Goal: Task Accomplishment & Management: Complete application form

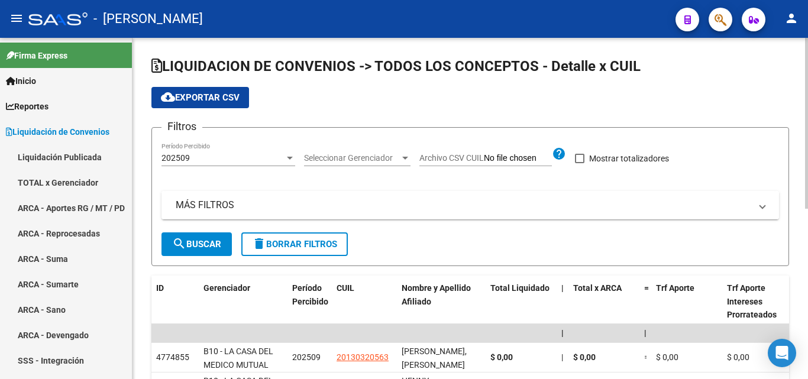
click at [210, 202] on mat-panel-title "MÁS FILTROS" at bounding box center [463, 205] width 575 height 13
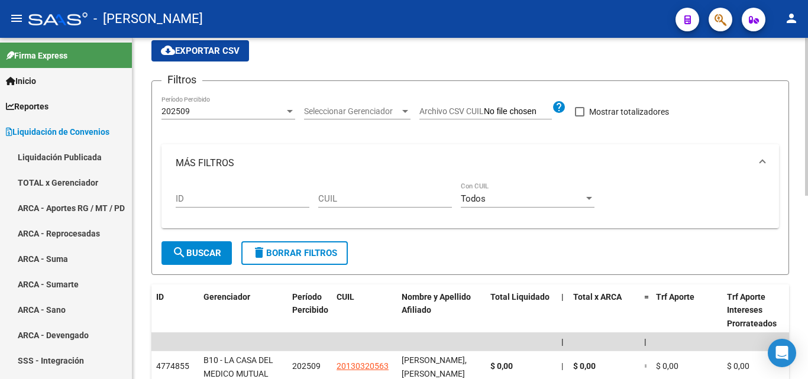
scroll to position [118, 0]
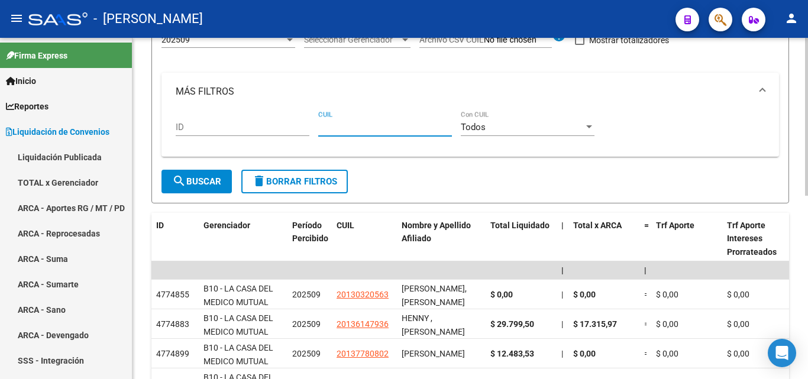
paste input "20-36484263-6"
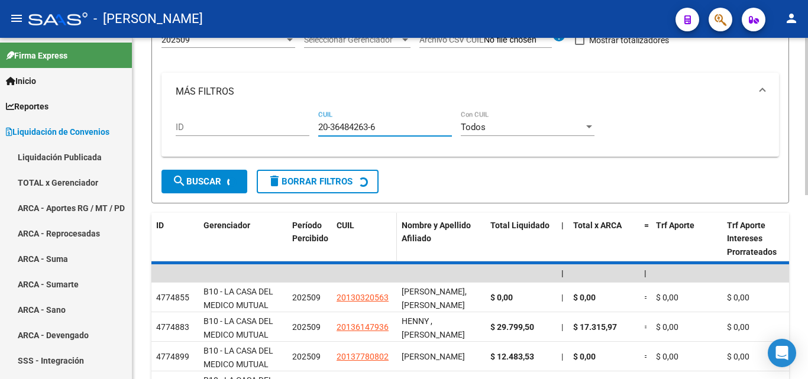
scroll to position [99, 0]
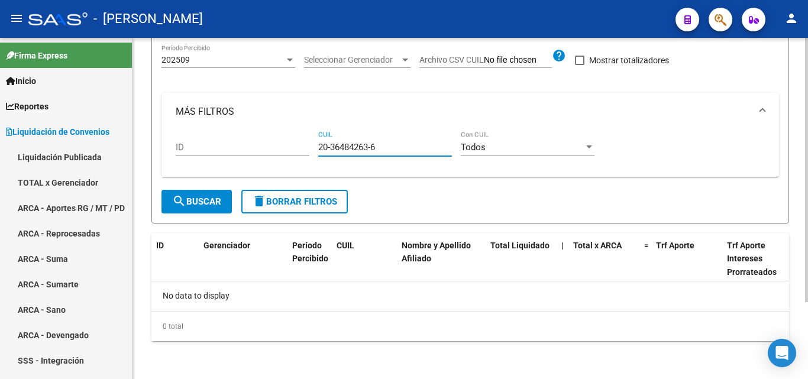
type input "20-36484263-6"
drag, startPoint x: 367, startPoint y: 148, endPoint x: 318, endPoint y: 148, distance: 49.1
click at [318, 148] on div "ID 20-36484263-6 CUIL Todos Con CUIL" at bounding box center [470, 149] width 589 height 37
paste input "20-42271366-3"
type input "20-42271366-3"
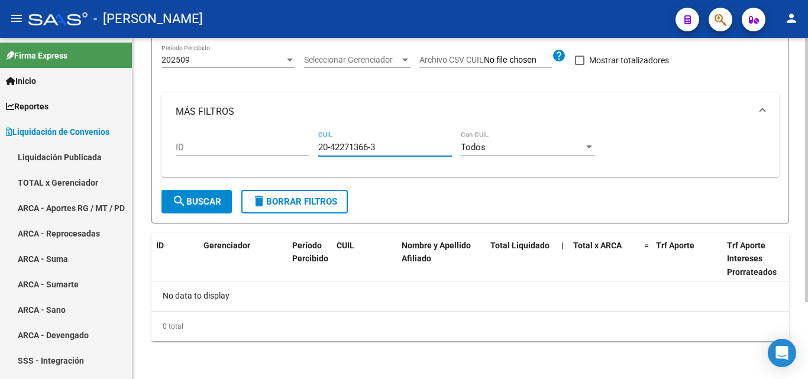
drag, startPoint x: 383, startPoint y: 147, endPoint x: 311, endPoint y: 160, distance: 72.7
click at [311, 160] on div "ID 20-42271366-3 CUIL Todos Con CUIL" at bounding box center [470, 149] width 589 height 37
paste input "20-36267063-3"
type input "20-36267063-3"
drag, startPoint x: 366, startPoint y: 154, endPoint x: 314, endPoint y: 159, distance: 52.3
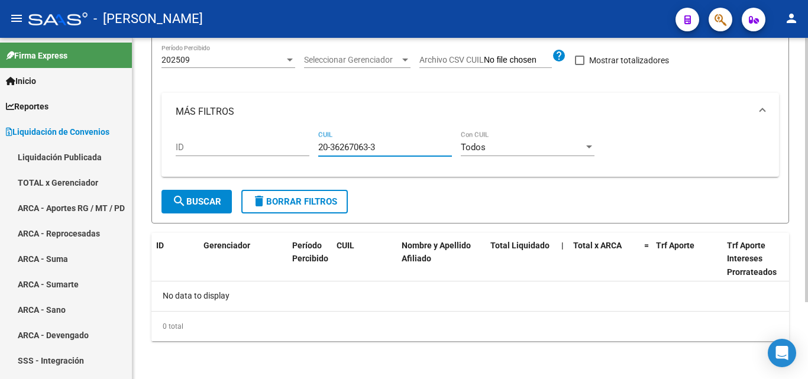
click at [314, 159] on div "ID 20-36267063-3 CUIL Todos Con CUIL" at bounding box center [470, 149] width 589 height 37
paste input "27-31480660-9"
type input "27-31480660-9"
drag, startPoint x: 385, startPoint y: 146, endPoint x: 296, endPoint y: 149, distance: 89.4
click at [296, 149] on div "ID 27-31480660-9 CUIL Todos Con CUIL" at bounding box center [470, 149] width 589 height 37
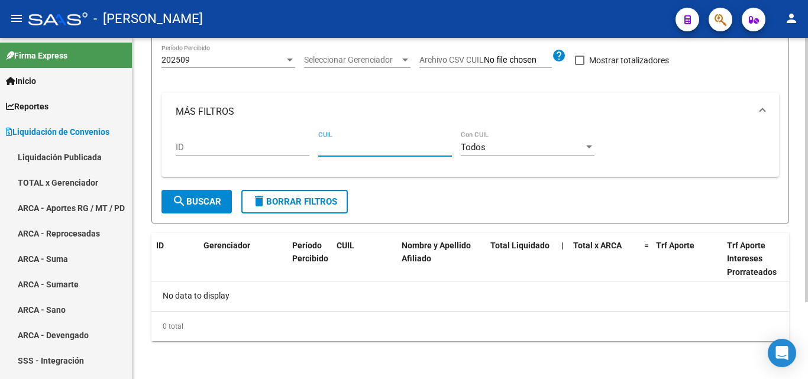
paste input "20-23356172-0"
type input "20-23356172-0"
drag, startPoint x: 366, startPoint y: 146, endPoint x: 305, endPoint y: 146, distance: 61.5
click at [305, 146] on div "ID 20-23356172-0 CUIL Todos Con CUIL" at bounding box center [470, 149] width 589 height 37
paste input "27-43647913-7"
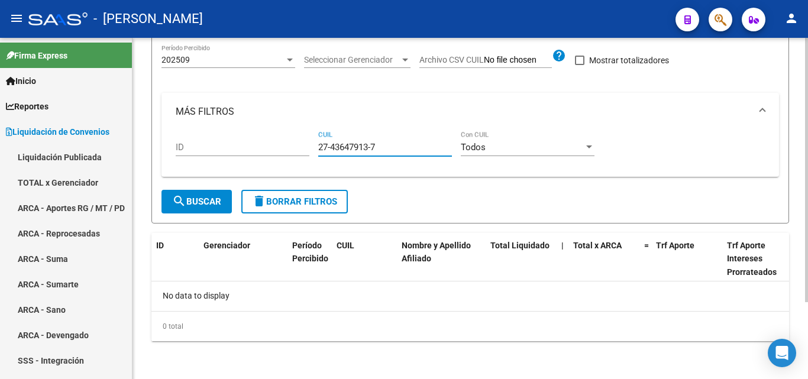
type input "27-43647913-7"
drag, startPoint x: 383, startPoint y: 146, endPoint x: 315, endPoint y: 149, distance: 67.6
click at [315, 149] on div "ID 27-43647913-7 CUIL Todos Con CUIL" at bounding box center [470, 149] width 589 height 37
paste input "27-29777292-4"
type input "27-29777292-4"
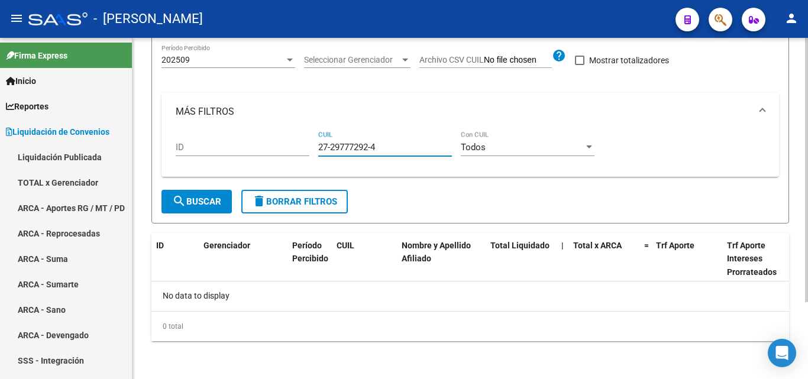
drag, startPoint x: 379, startPoint y: 146, endPoint x: 303, endPoint y: 152, distance: 76.0
click at [303, 152] on div "ID 27-29777292-4 CUIL Todos Con CUIL" at bounding box center [470, 149] width 589 height 37
paste input "23-26389483-9"
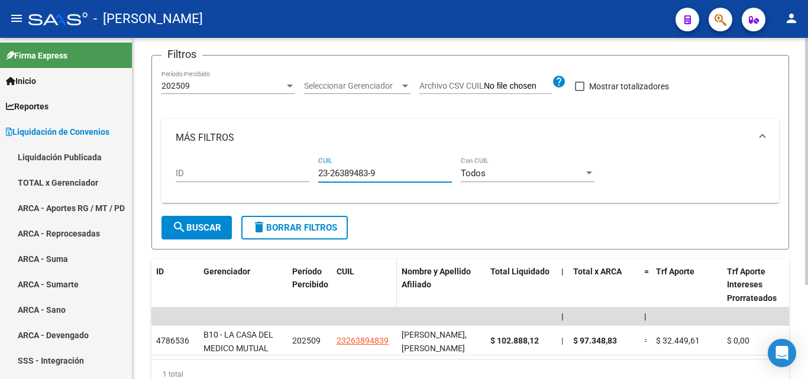
scroll to position [118, 0]
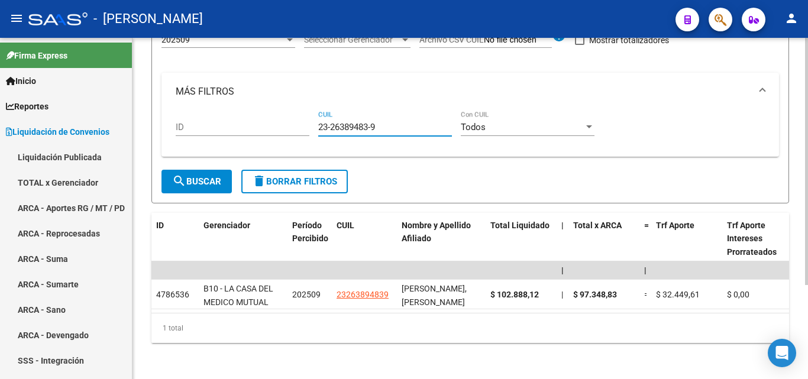
type input "23-26389483-9"
drag, startPoint x: 356, startPoint y: 127, endPoint x: 316, endPoint y: 131, distance: 40.5
click at [316, 131] on div "ID 23-26389483-9 CUIL Todos Con CUIL" at bounding box center [470, 129] width 589 height 37
paste input "27-35584042-0"
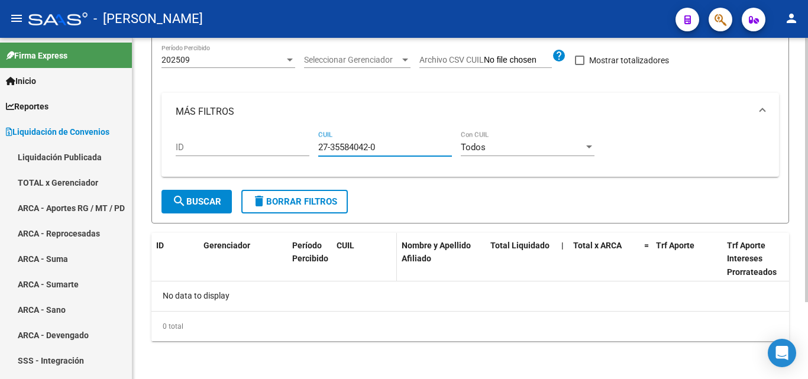
scroll to position [99, 0]
type input "27-35584042-0"
drag, startPoint x: 382, startPoint y: 144, endPoint x: 312, endPoint y: 140, distance: 70.5
click at [312, 140] on div "ID 27-35584042-0 CUIL Todos Con CUIL" at bounding box center [470, 149] width 589 height 37
paste input "27-31079118-6"
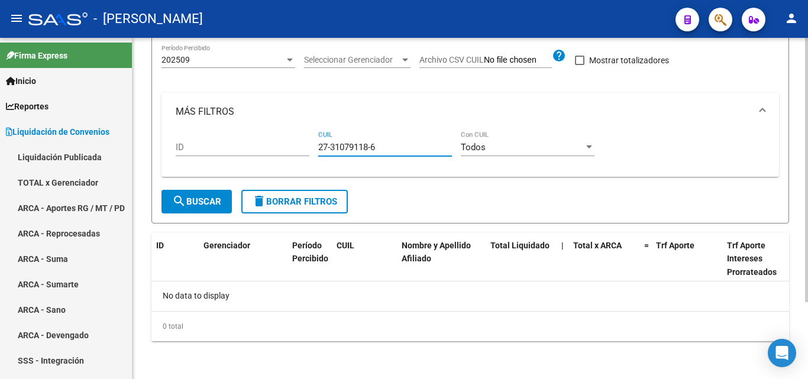
type input "27-31079118-6"
drag, startPoint x: 379, startPoint y: 147, endPoint x: 296, endPoint y: 147, distance: 82.8
click at [296, 147] on div "ID 27-31079118-6 CUIL Todos Con CUIL" at bounding box center [470, 149] width 589 height 37
paste input "20-23233862-9"
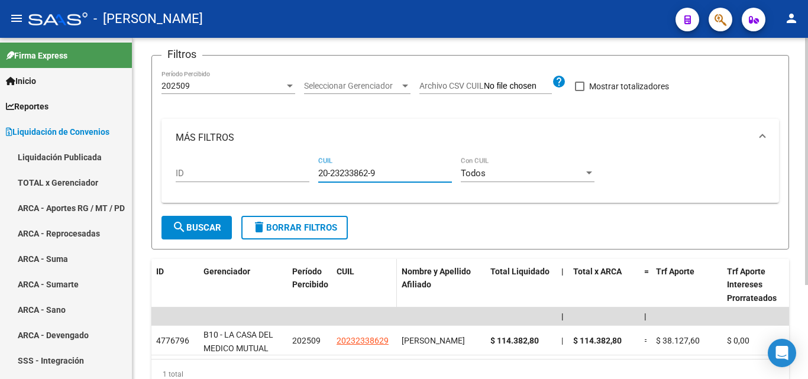
scroll to position [118, 0]
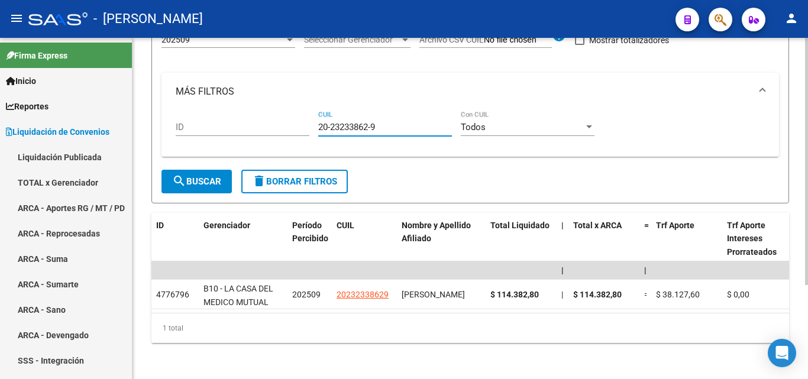
type input "20-23233862-9"
drag, startPoint x: 373, startPoint y: 132, endPoint x: 300, endPoint y: 132, distance: 72.8
click at [300, 132] on div "ID 20-23233862-9 CUIL Todos Con CUIL" at bounding box center [470, 129] width 589 height 37
paste input "20-37326963-9"
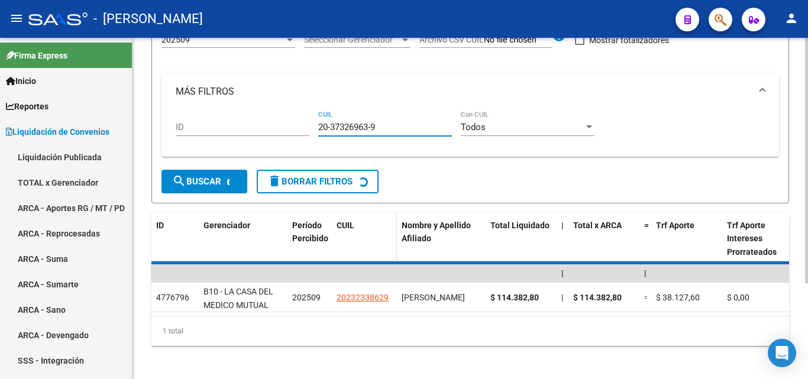
scroll to position [99, 0]
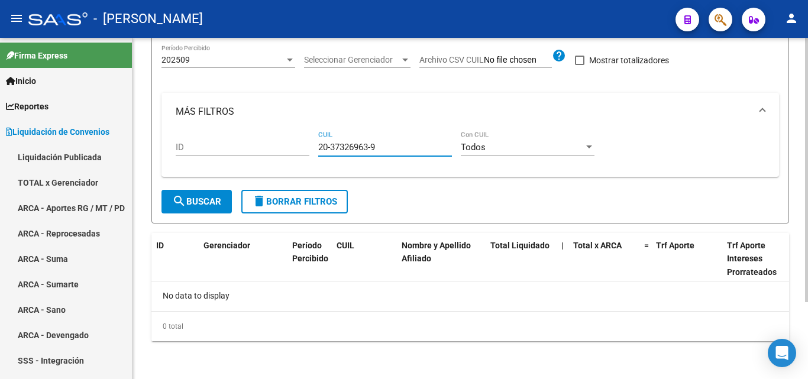
type input "20-37326963-9"
drag, startPoint x: 384, startPoint y: 144, endPoint x: 309, endPoint y: 143, distance: 74.6
click at [309, 143] on div "ID 20-37326963-9 CUIL Todos Con CUIL" at bounding box center [470, 149] width 589 height 37
paste input "20-32590556-6"
type input "20-32590556-6"
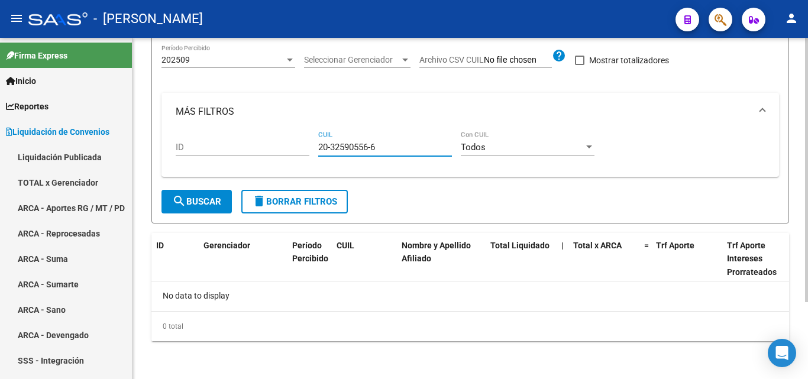
drag, startPoint x: 383, startPoint y: 149, endPoint x: 315, endPoint y: 147, distance: 68.7
click at [315, 147] on div "ID 20-32590556-6 CUIL Todos Con CUIL" at bounding box center [470, 149] width 589 height 37
paste input "20-37773336-4"
type input "20-37773336-4"
drag, startPoint x: 379, startPoint y: 149, endPoint x: 309, endPoint y: 151, distance: 70.5
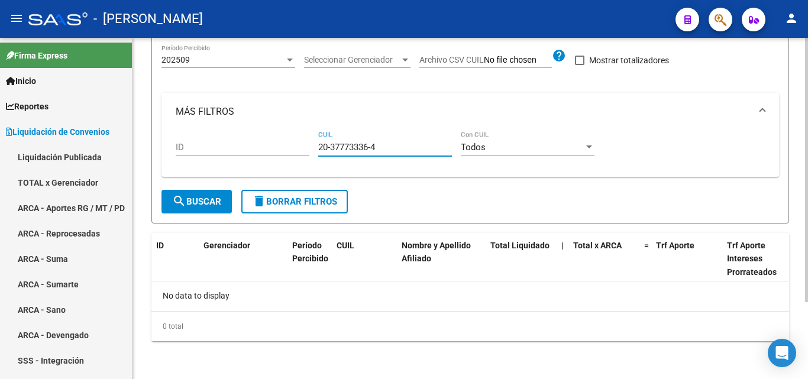
click at [309, 151] on div "ID 20-37773336-4 CUIL Todos Con CUIL" at bounding box center [470, 149] width 589 height 37
paste input "20-33031363-4"
type input "20-33031363-4"
drag, startPoint x: 385, startPoint y: 146, endPoint x: 316, endPoint y: 152, distance: 69.5
click at [316, 152] on div "ID 20-33031363-4 CUIL Todos Con CUIL" at bounding box center [470, 149] width 589 height 37
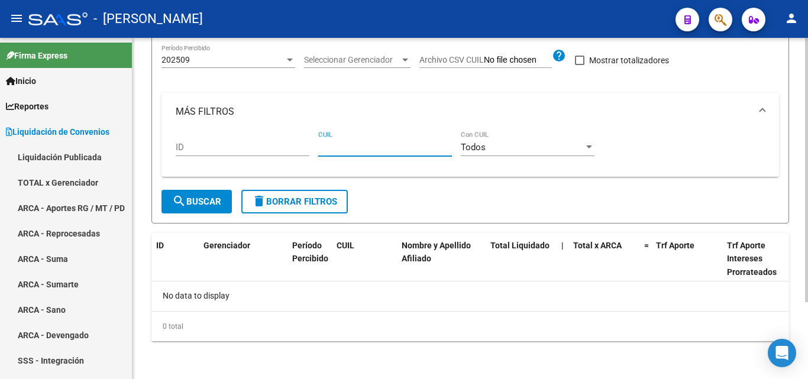
paste input "20-40037575-6"
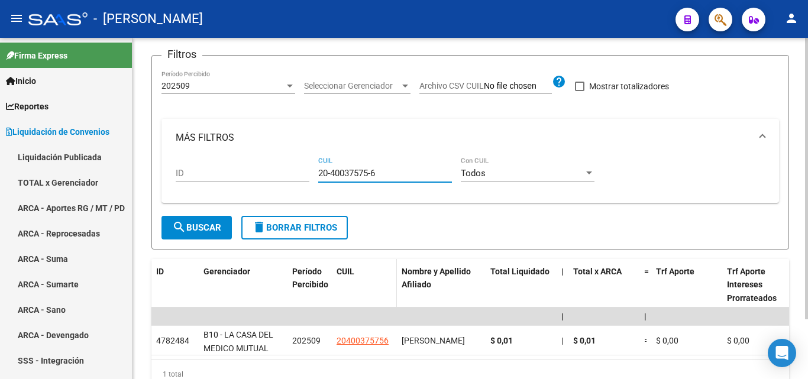
scroll to position [118, 0]
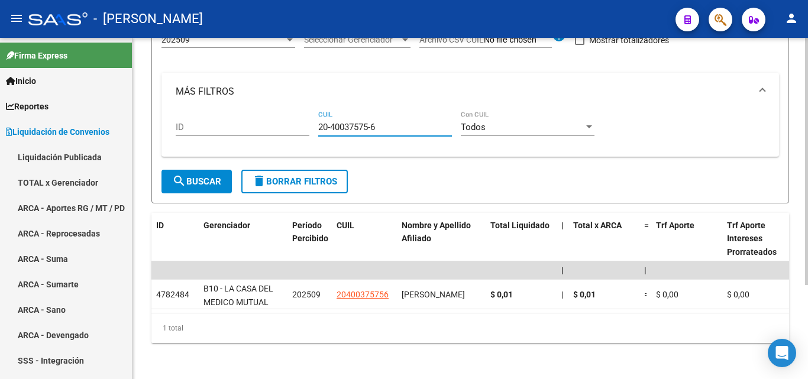
type input "20-40037575-6"
drag, startPoint x: 379, startPoint y: 122, endPoint x: 278, endPoint y: 125, distance: 101.2
click at [278, 125] on div "ID 20-40037575-6 CUIL Todos Con CUIL" at bounding box center [470, 129] width 589 height 37
paste input "27-32212577-7"
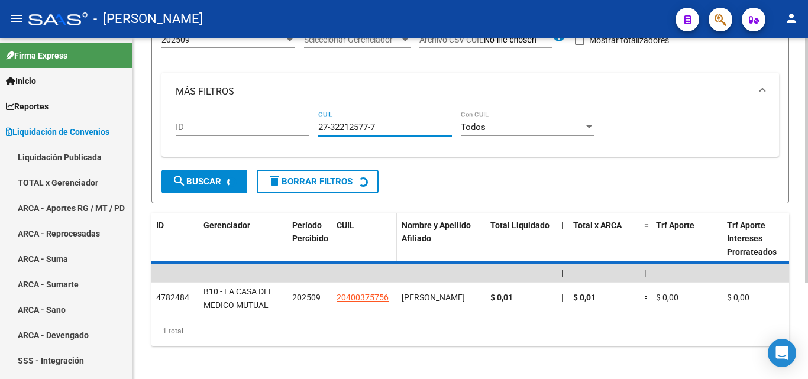
scroll to position [99, 0]
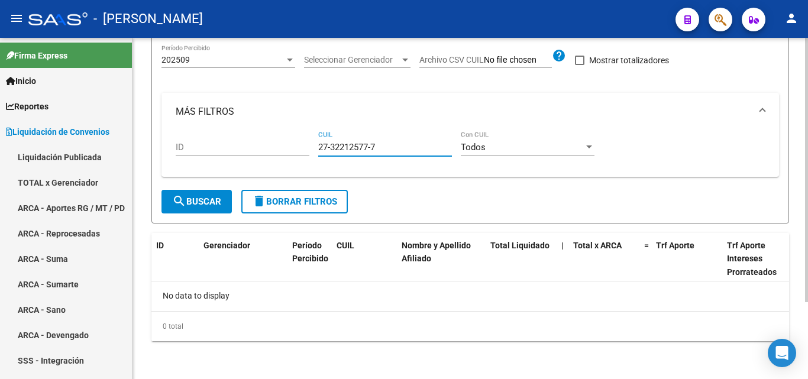
type input "27-32212577-7"
drag, startPoint x: 383, startPoint y: 146, endPoint x: 286, endPoint y: 147, distance: 97.0
click at [286, 147] on div "ID 27-32212577-7 CUIL Todos Con CUIL" at bounding box center [470, 149] width 589 height 37
paste input "20-25840631-2"
type input "20-25840631-2"
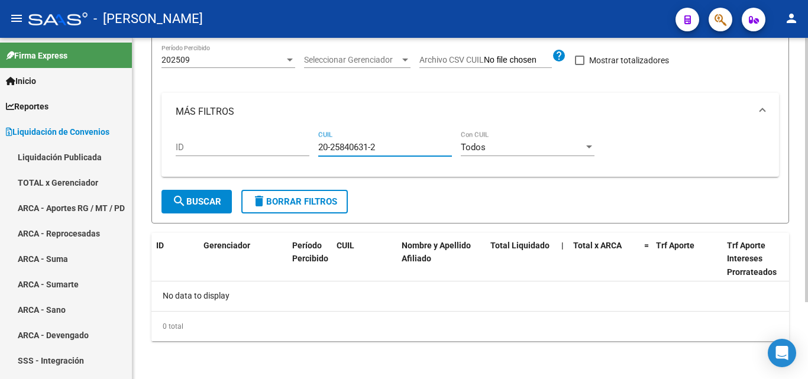
drag, startPoint x: 388, startPoint y: 148, endPoint x: 318, endPoint y: 148, distance: 70.4
click at [318, 148] on div "ID 20-25840631-2 CUIL Todos Con CUIL" at bounding box center [470, 149] width 589 height 37
paste input "20-30985247-9"
type input "20-30985247-9"
drag, startPoint x: 382, startPoint y: 149, endPoint x: 314, endPoint y: 146, distance: 68.1
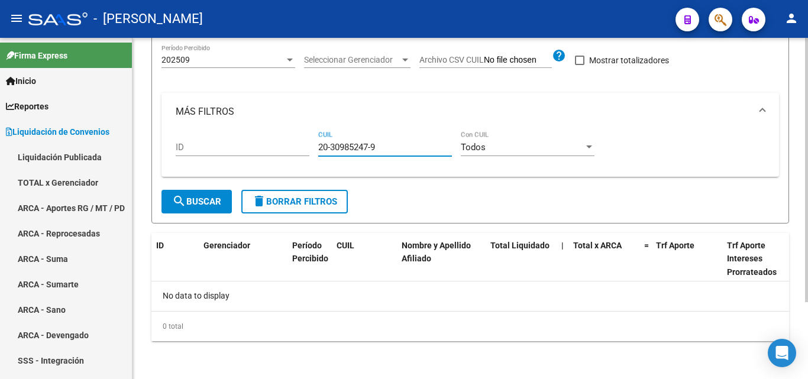
click at [314, 146] on div "ID 20-30985247-9 CUIL Todos Con CUIL" at bounding box center [470, 149] width 589 height 37
paste input "20-39249382-5"
type input "20-39249382-5"
drag, startPoint x: 388, startPoint y: 146, endPoint x: 300, endPoint y: 141, distance: 87.7
click at [300, 141] on div "ID 20-39249382-5 CUIL Todos Con CUIL" at bounding box center [470, 149] width 589 height 37
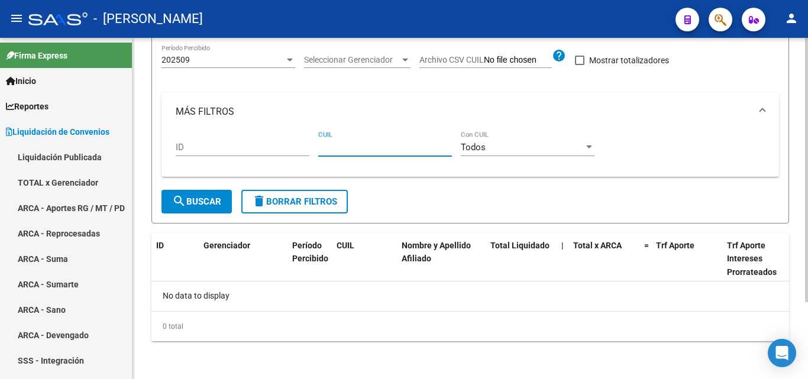
paste input "27-35457348-8"
type input "27-35457348-8"
drag, startPoint x: 380, startPoint y: 145, endPoint x: 302, endPoint y: 145, distance: 77.5
click at [302, 145] on div "ID 27-35457348-8 CUIL Todos Con CUIL" at bounding box center [470, 149] width 589 height 37
paste input "27-42556993-2"
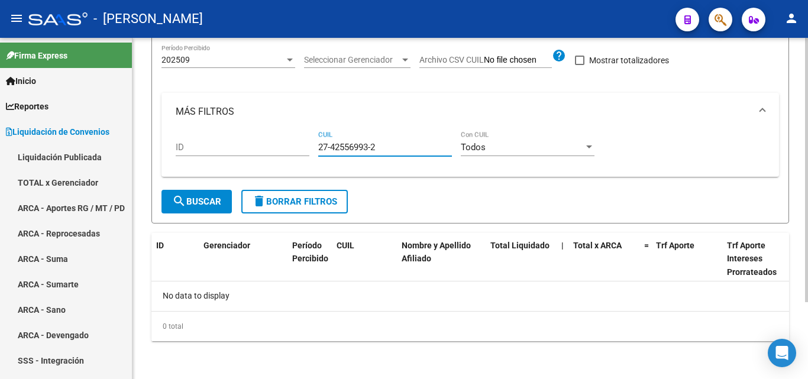
type input "27-42556993-2"
drag, startPoint x: 379, startPoint y: 147, endPoint x: 320, endPoint y: 147, distance: 59.8
click at [320, 147] on input "27-42556993-2" at bounding box center [385, 147] width 134 height 11
paste input "23-22955003-9"
type input "23-22955003-9"
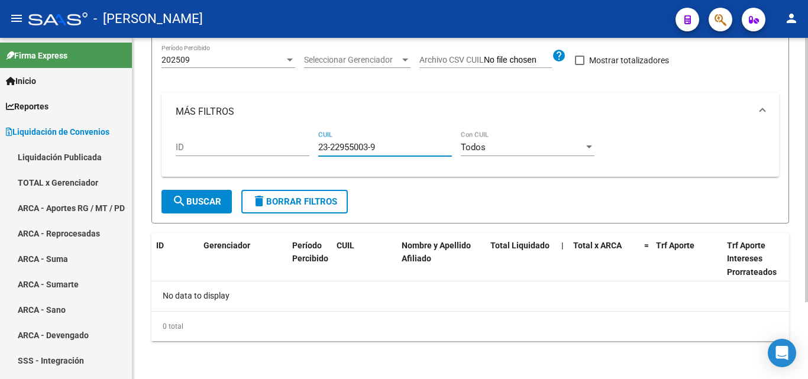
drag, startPoint x: 379, startPoint y: 149, endPoint x: 311, endPoint y: 152, distance: 68.1
click at [311, 152] on div "ID 23-22955003-9 CUIL Todos Con CUIL" at bounding box center [470, 149] width 589 height 37
paste input "23-37714511-9"
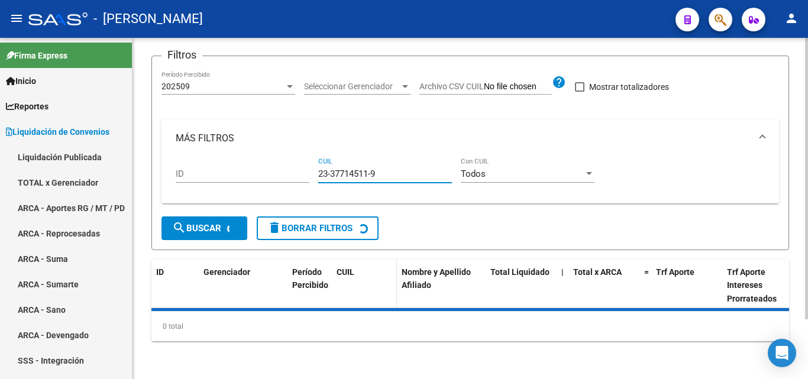
scroll to position [118, 0]
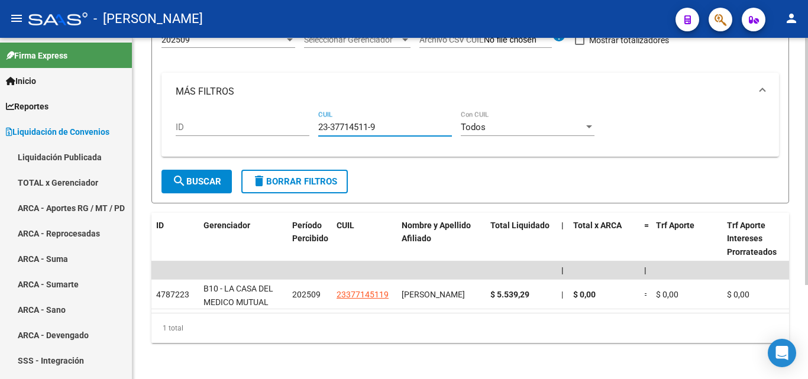
type input "23-37714511-9"
drag, startPoint x: 371, startPoint y: 125, endPoint x: 284, endPoint y: 125, distance: 87.0
click at [284, 125] on div "ID 23-37714511-9 CUIL Todos Con CUIL" at bounding box center [470, 129] width 589 height 37
paste input "27-39050205-8"
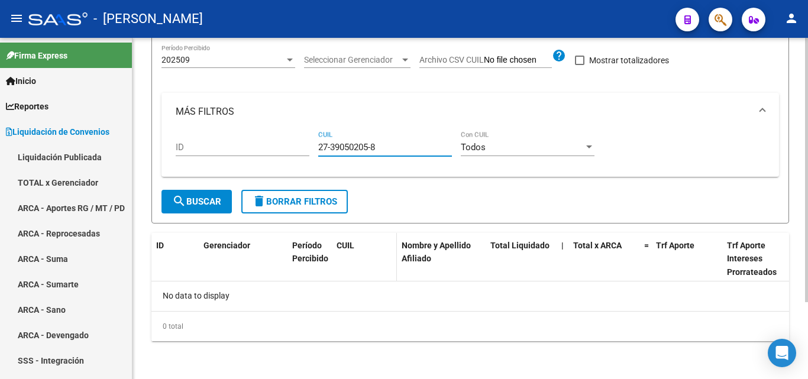
scroll to position [99, 0]
type input "27-39050205-8"
drag, startPoint x: 379, startPoint y: 147, endPoint x: 293, endPoint y: 149, distance: 85.8
click at [293, 149] on div "ID 27-39050205-8 CUIL Todos Con CUIL" at bounding box center [470, 149] width 589 height 37
paste input "20-42324431-4"
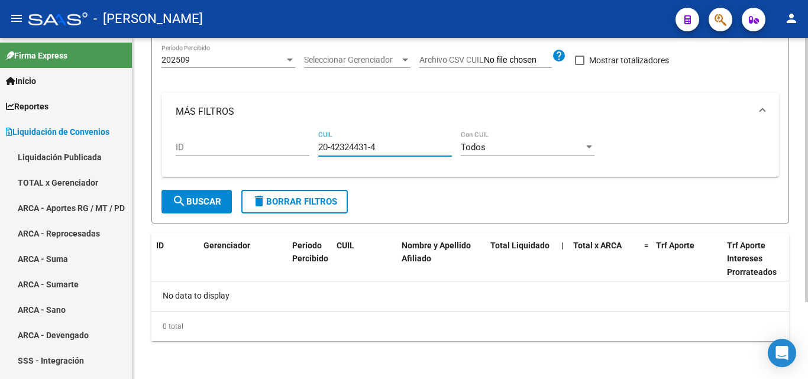
type input "20-42324431-4"
drag, startPoint x: 384, startPoint y: 149, endPoint x: 277, endPoint y: 149, distance: 107.1
click at [279, 148] on div "ID 20-42324431-4 CUIL Todos Con CUIL" at bounding box center [470, 149] width 589 height 37
paste input "20-32957886-1"
type input "20-32957886-1"
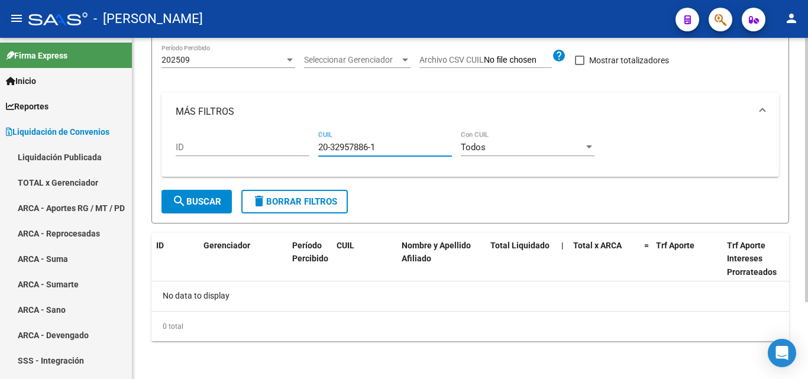
drag, startPoint x: 382, startPoint y: 146, endPoint x: 279, endPoint y: 153, distance: 103.2
click at [279, 153] on div "ID 20-32957886-1 CUIL Todos Con CUIL" at bounding box center [470, 149] width 589 height 37
paste input "27-36111767-6"
type input "27-36111767-6"
drag, startPoint x: 385, startPoint y: 148, endPoint x: 288, endPoint y: 147, distance: 97.0
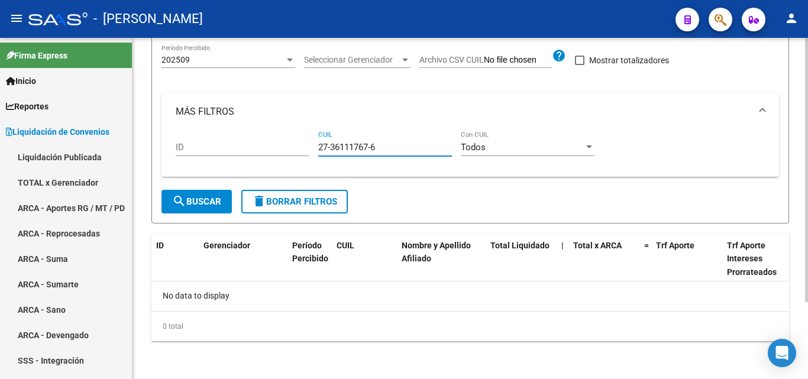
click at [288, 147] on div "ID 27-36111767-6 CUIL Todos Con CUIL" at bounding box center [470, 149] width 589 height 37
paste input "27-28795883-3"
type input "27-28795883-3"
drag, startPoint x: 382, startPoint y: 146, endPoint x: 292, endPoint y: 154, distance: 90.9
click at [292, 154] on div "ID 27-28795883-3 CUIL Todos Con CUIL" at bounding box center [470, 149] width 589 height 37
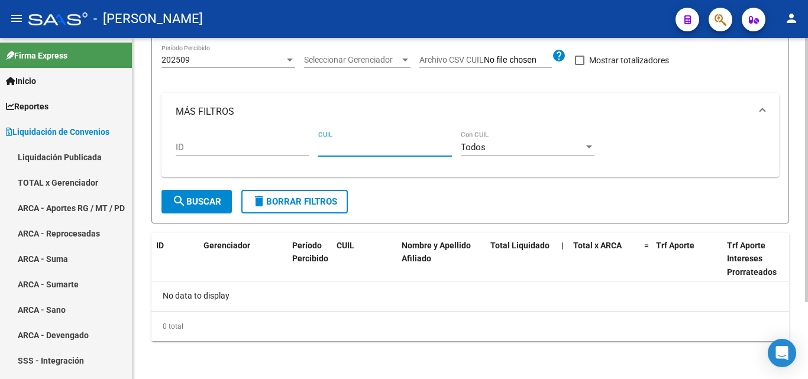
paste input "20-40119831-9"
type input "20-40119831-9"
drag, startPoint x: 368, startPoint y: 147, endPoint x: 293, endPoint y: 138, distance: 75.0
click at [293, 138] on div "ID 20-40119831-9 CUIL Todos Con CUIL" at bounding box center [470, 149] width 589 height 37
paste input "27-27750032-4"
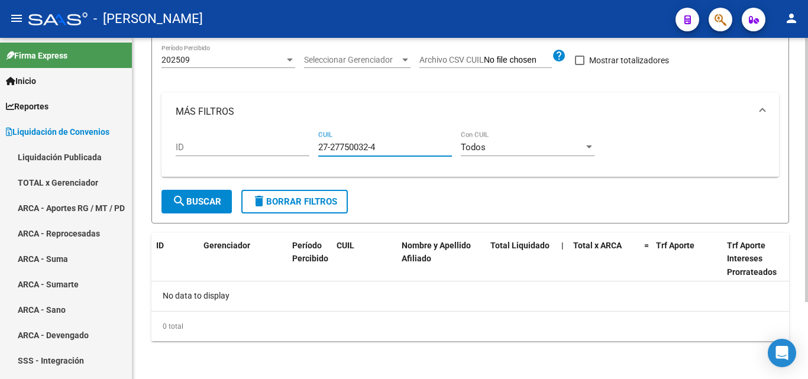
type input "27-27750032-4"
drag, startPoint x: 383, startPoint y: 146, endPoint x: 305, endPoint y: 152, distance: 77.8
click at [305, 152] on div "ID 27-27750032-4 CUIL Todos Con CUIL" at bounding box center [470, 149] width 589 height 37
paste input "27-37818132-7"
type input "27-37818132-7"
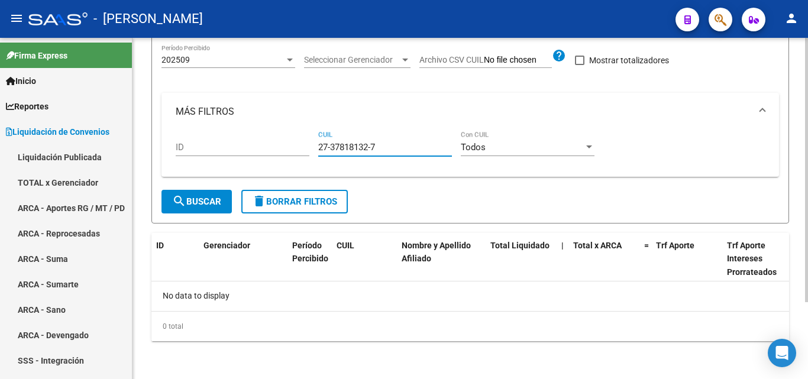
drag, startPoint x: 378, startPoint y: 147, endPoint x: 296, endPoint y: 152, distance: 81.2
click at [296, 152] on div "ID 27-37818132-7 CUIL Todos Con CUIL" at bounding box center [470, 149] width 589 height 37
paste input "20-27318468-7"
type input "20-27318468-7"
drag, startPoint x: 382, startPoint y: 146, endPoint x: 305, endPoint y: 156, distance: 76.9
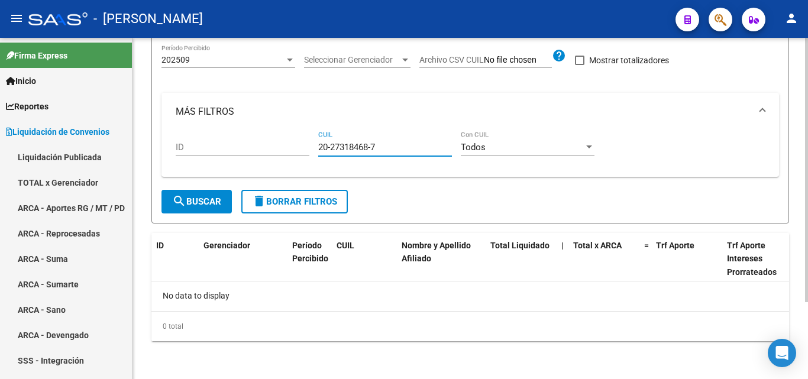
click at [305, 156] on div "ID 20-27318468-7 CUIL Todos Con CUIL" at bounding box center [470, 149] width 589 height 37
paste input "27-43009942-1"
type input "27-43009942-1"
drag, startPoint x: 378, startPoint y: 148, endPoint x: 314, endPoint y: 157, distance: 64.6
click at [314, 157] on div "ID 27-43009942-1 CUIL Todos Con CUIL" at bounding box center [470, 149] width 589 height 37
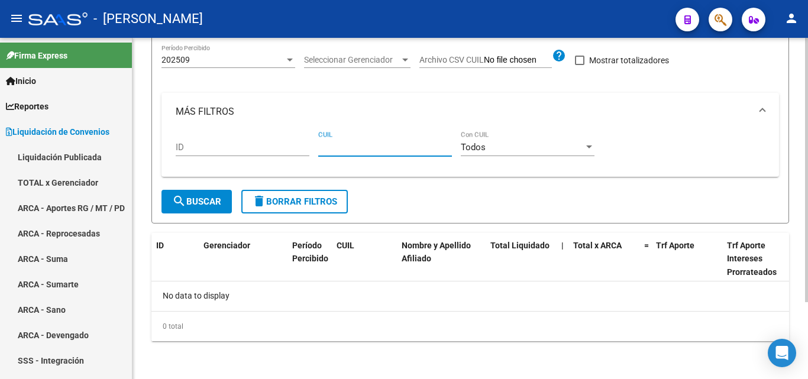
paste input "20-39249372-8"
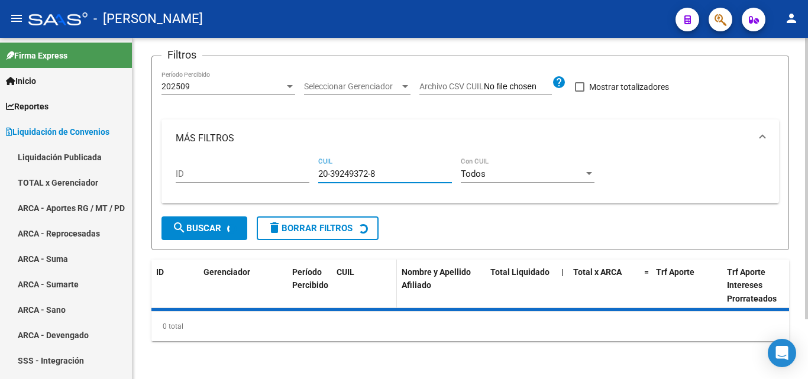
scroll to position [118, 0]
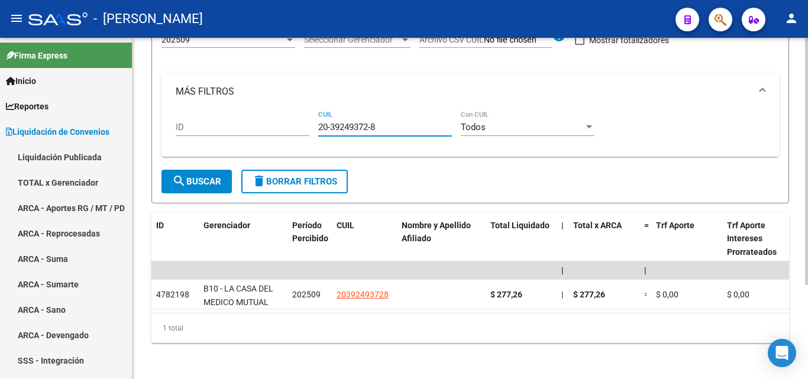
type input "20-39249372-8"
drag, startPoint x: 383, startPoint y: 127, endPoint x: 302, endPoint y: 128, distance: 81.1
click at [302, 128] on div "ID 20-39249372-8 CUIL Todos Con CUIL" at bounding box center [470, 129] width 589 height 37
paste input "20-45413587-4"
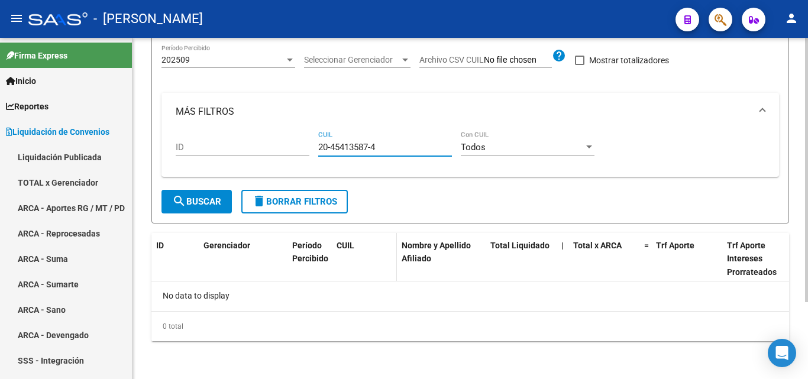
scroll to position [99, 0]
type input "20-45413587-4"
drag, startPoint x: 382, startPoint y: 145, endPoint x: 302, endPoint y: 146, distance: 80.5
click at [302, 146] on div "ID 20-45413587-4 CUIL Todos Con CUIL" at bounding box center [470, 149] width 589 height 37
paste input "27-18342261-3"
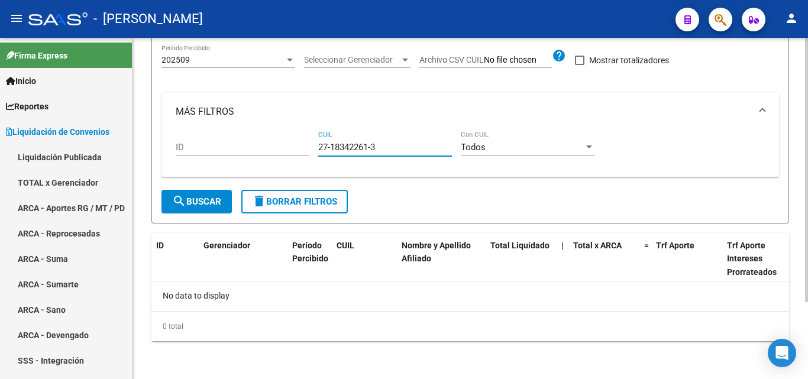
type input "27-18342261-3"
drag, startPoint x: 376, startPoint y: 147, endPoint x: 293, endPoint y: 149, distance: 82.9
click at [293, 149] on div "ID 27-18342261-3 CUIL Todos Con CUIL" at bounding box center [470, 149] width 589 height 37
paste input "27-32590649-4"
type input "27-32590649-4"
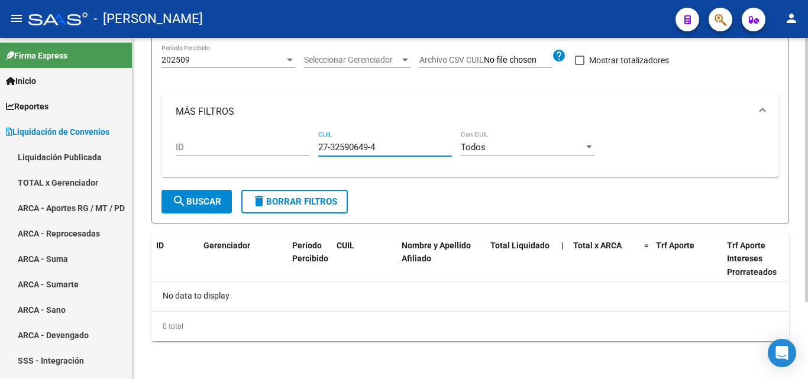
drag, startPoint x: 384, startPoint y: 146, endPoint x: 277, endPoint y: 141, distance: 107.2
click at [277, 141] on div "ID 27-32590649-4 CUIL Todos Con CUIL" at bounding box center [470, 149] width 589 height 37
paste input "20-29882225-4"
type input "20-29882225-4"
drag, startPoint x: 379, startPoint y: 148, endPoint x: 303, endPoint y: 151, distance: 76.4
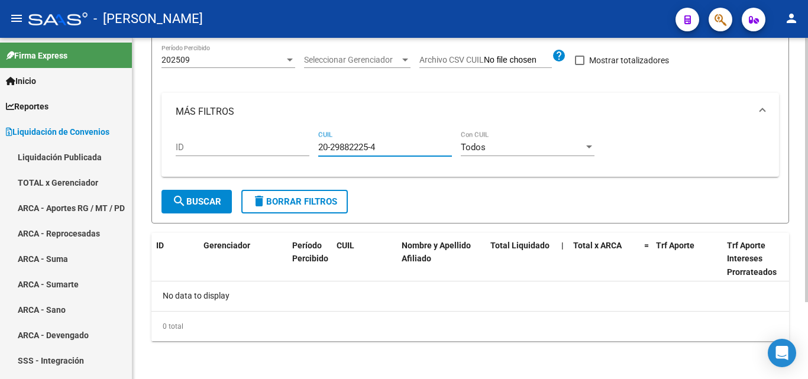
click at [303, 151] on div "ID 20-29882225-4 CUIL Todos Con CUIL" at bounding box center [470, 149] width 589 height 37
paste input "20-37901253-2"
type input "20-37901253-2"
drag, startPoint x: 345, startPoint y: 147, endPoint x: 304, endPoint y: 146, distance: 41.4
click at [304, 146] on div "ID 20-37901253-2 CUIL Todos Con CUIL" at bounding box center [470, 149] width 589 height 37
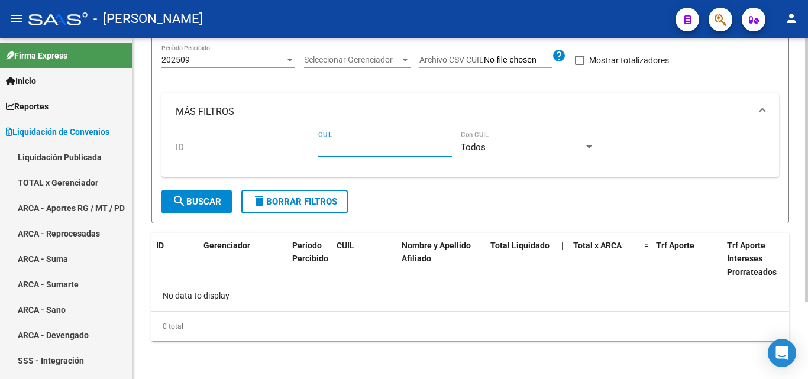
paste input "20-33318284-0"
type input "20-33318284-0"
drag, startPoint x: 389, startPoint y: 146, endPoint x: 308, endPoint y: 153, distance: 81.4
click at [308, 153] on div "ID 20-33318284-0 CUIL Todos Con CUIL" at bounding box center [470, 149] width 589 height 37
paste input "20-25307655-1"
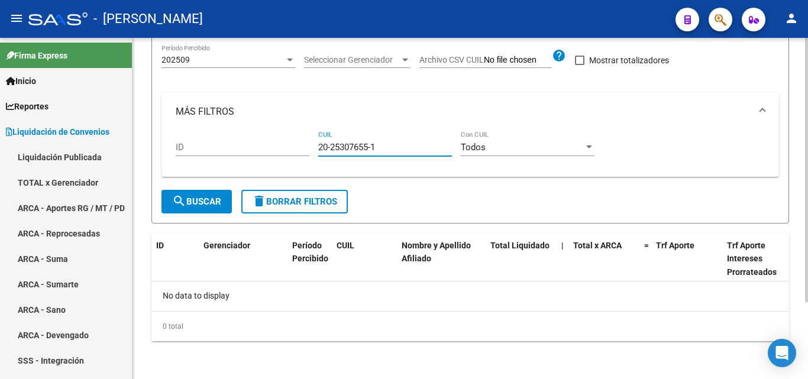
type input "20-25307655-1"
drag, startPoint x: 385, startPoint y: 148, endPoint x: 303, endPoint y: 153, distance: 81.8
click at [303, 153] on div "ID 20-25307655-1 CUIL Todos Con CUIL" at bounding box center [470, 149] width 589 height 37
paste input "20-20191223-8"
type input "20-20191223-8"
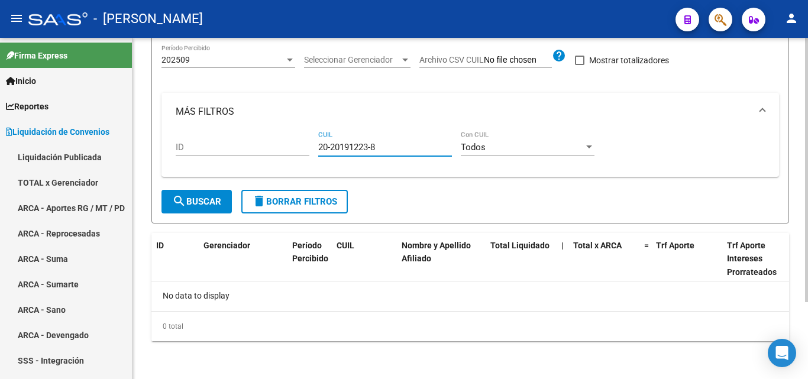
drag, startPoint x: 378, startPoint y: 143, endPoint x: 298, endPoint y: 149, distance: 80.1
click at [298, 149] on div "ID 20-20191223-8 CUIL Todos Con CUIL" at bounding box center [470, 149] width 589 height 37
paste input "27-36007419-1"
type input "27-36007419-1"
drag, startPoint x: 375, startPoint y: 146, endPoint x: 301, endPoint y: 146, distance: 74.0
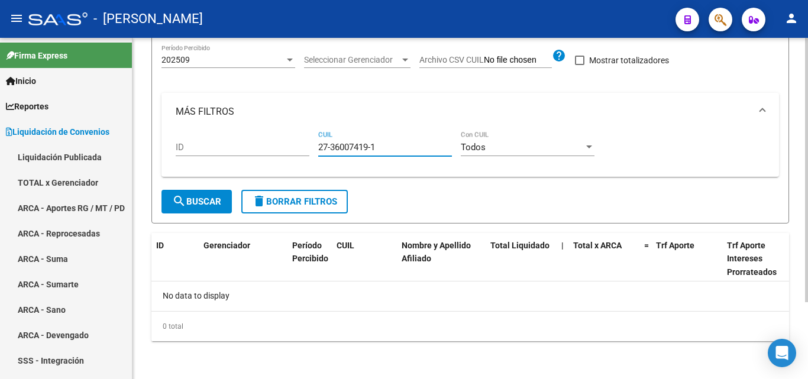
click at [301, 146] on div "ID 27-36007419-1 CUIL Todos Con CUIL" at bounding box center [470, 149] width 589 height 37
paste input "20-44524616-7"
type input "20-44524616-7"
drag, startPoint x: 381, startPoint y: 147, endPoint x: 302, endPoint y: 146, distance: 79.3
click at [302, 146] on div "ID 20-44524616-7 CUIL Todos Con CUIL" at bounding box center [470, 149] width 589 height 37
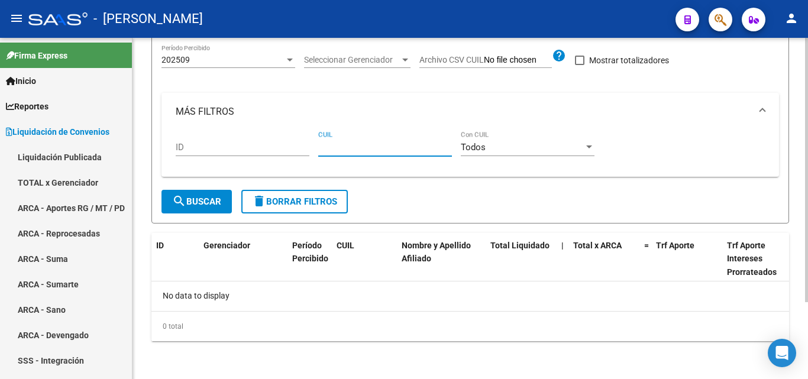
paste input "20-31132666-0"
type input "20-31132666-0"
drag, startPoint x: 379, startPoint y: 146, endPoint x: 291, endPoint y: 148, distance: 88.2
click at [291, 148] on div "ID 20-31132666-0 CUIL Todos Con CUIL" at bounding box center [470, 149] width 589 height 37
paste input "20-25176708-5"
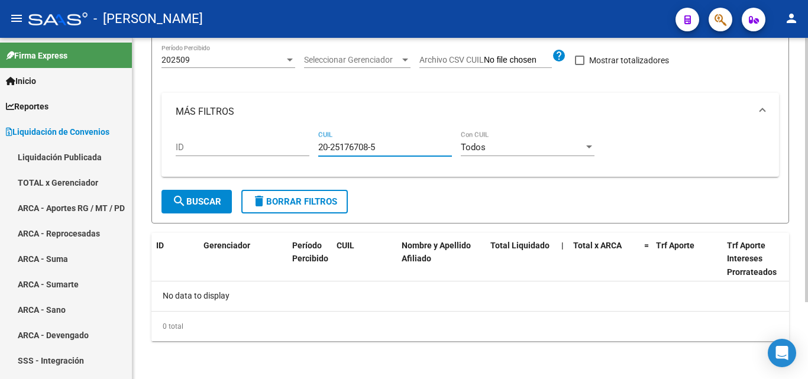
type input "20-25176708-5"
drag, startPoint x: 383, startPoint y: 144, endPoint x: 285, endPoint y: 143, distance: 97.7
click at [285, 143] on div "ID 20-25176708-5 CUIL Todos Con CUIL" at bounding box center [470, 149] width 589 height 37
paste input "20-96255357-6"
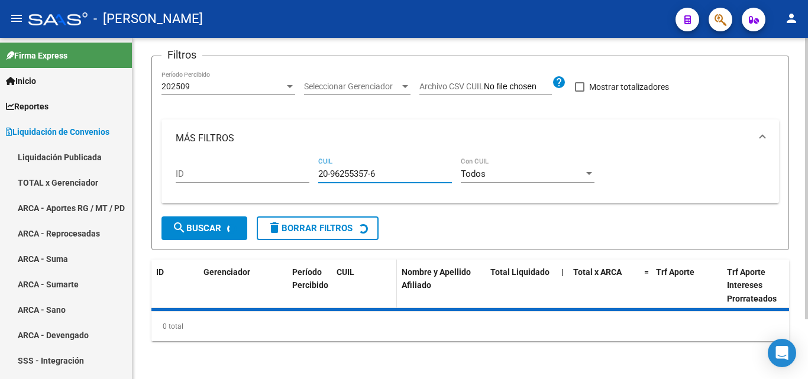
scroll to position [118, 0]
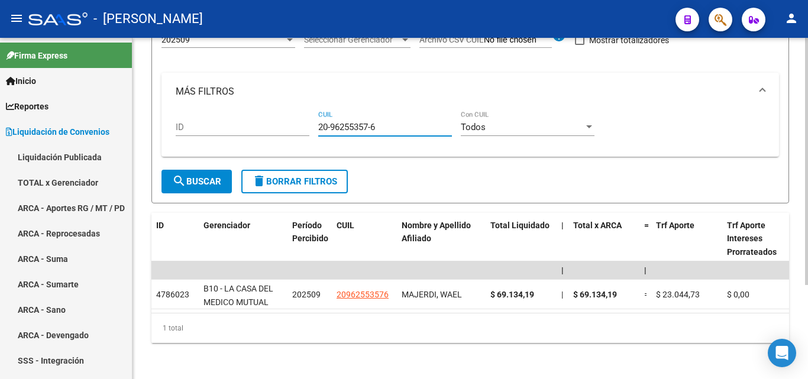
type input "20-96255357-6"
drag, startPoint x: 385, startPoint y: 126, endPoint x: 289, endPoint y: 125, distance: 95.9
click at [289, 125] on div "ID 20-96255357-6 CUIL Todos Con CUIL" at bounding box center [470, 129] width 589 height 37
paste input "27-21889711-3"
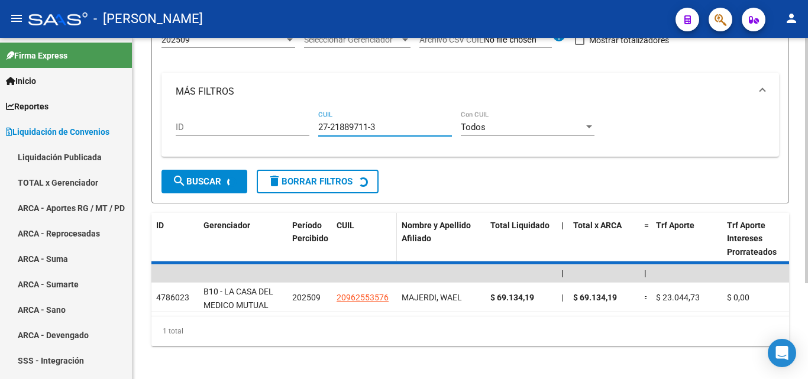
scroll to position [99, 0]
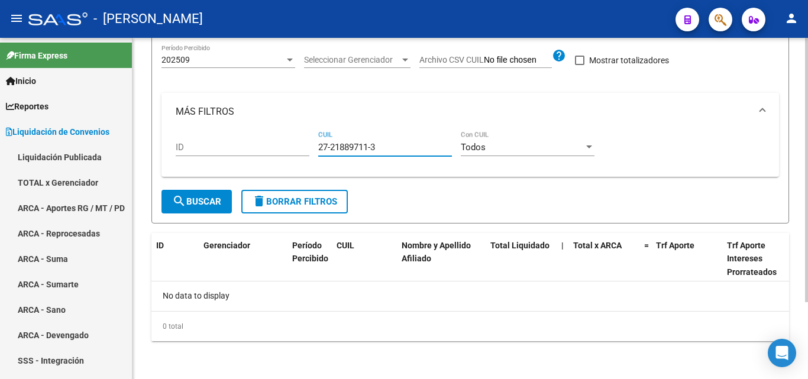
type input "27-21889711-3"
drag, startPoint x: 381, startPoint y: 141, endPoint x: 293, endPoint y: 143, distance: 88.2
click at [293, 143] on div "ID 27-21889711-3 CUIL Todos Con CUIL" at bounding box center [470, 149] width 589 height 37
paste input "27-31300962-4"
type input "27-31300962-4"
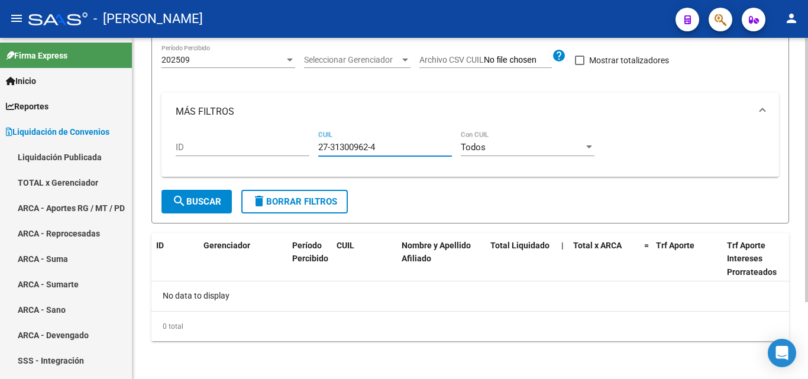
drag, startPoint x: 391, startPoint y: 147, endPoint x: 286, endPoint y: 140, distance: 104.4
click at [286, 140] on div "ID 27-31300962-4 CUIL Todos Con CUIL" at bounding box center [470, 149] width 589 height 37
paste input "20-40039607-9"
type input "20-40039607-9"
drag, startPoint x: 384, startPoint y: 147, endPoint x: 295, endPoint y: 149, distance: 89.4
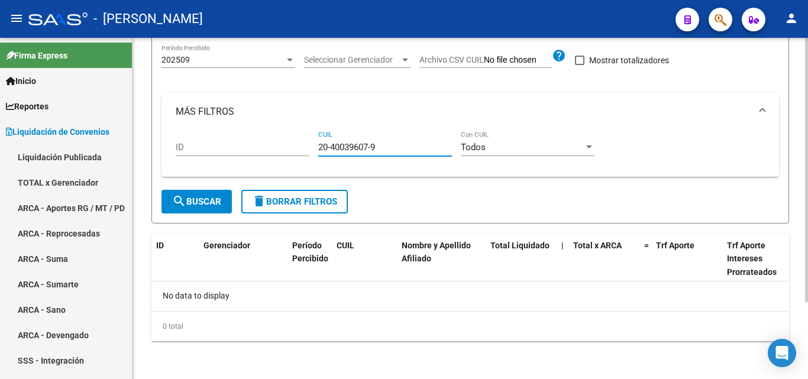
click at [295, 149] on div "ID 20-40039607-9 CUIL Todos Con CUIL" at bounding box center [470, 149] width 589 height 37
paste input "20-39659526-6"
type input "20-39659526-6"
drag, startPoint x: 389, startPoint y: 149, endPoint x: 302, endPoint y: 139, distance: 87.5
click at [302, 139] on div "ID 20-39659526-6 CUIL Todos Con CUIL" at bounding box center [470, 149] width 589 height 37
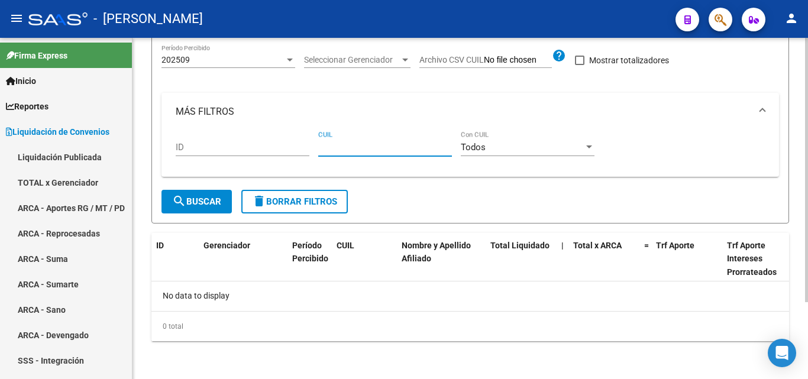
paste input "27-34215775-6"
type input "27-34215775-6"
drag, startPoint x: 388, startPoint y: 147, endPoint x: 306, endPoint y: 160, distance: 83.3
click at [306, 160] on div "ID 27-34215775-6 CUIL Todos Con CUIL" at bounding box center [470, 149] width 589 height 37
paste input "23-38375666-9"
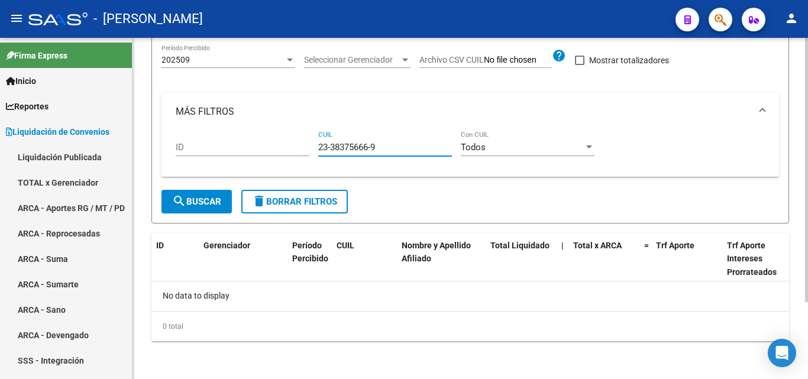
type input "23-38375666-9"
drag, startPoint x: 378, startPoint y: 145, endPoint x: 309, endPoint y: 151, distance: 68.4
click at [309, 151] on div "ID 23-38375666-9 CUIL Todos Con CUIL" at bounding box center [470, 149] width 589 height 37
paste input "27-41791153-2"
type input "27-41791153-2"
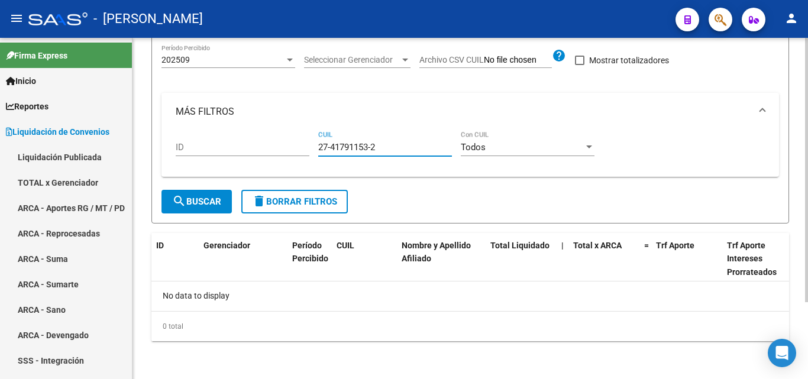
drag, startPoint x: 374, startPoint y: 150, endPoint x: 305, endPoint y: 154, distance: 69.4
click at [305, 154] on div "ID 27-41791153-2 CUIL Todos Con CUIL" at bounding box center [470, 149] width 589 height 37
paste input "27-22205607-7"
type input "27-22205607-7"
drag, startPoint x: 382, startPoint y: 146, endPoint x: 311, endPoint y: 147, distance: 71.0
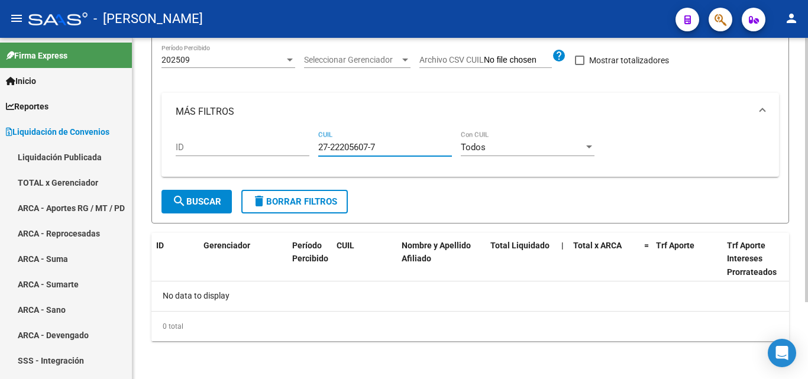
click at [311, 147] on div "ID 27-22205607-7 CUIL Todos Con CUIL" at bounding box center [470, 149] width 589 height 37
paste input "27-28022749-3"
type input "27-28022749-3"
drag, startPoint x: 381, startPoint y: 144, endPoint x: 299, endPoint y: 151, distance: 82.5
click at [299, 151] on div "ID 27-28022749-3 CUIL Todos Con CUIL" at bounding box center [470, 149] width 589 height 37
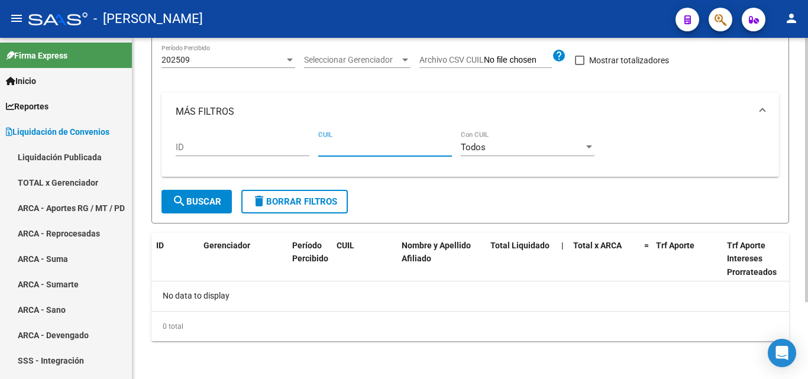
paste input "23-20148933-4"
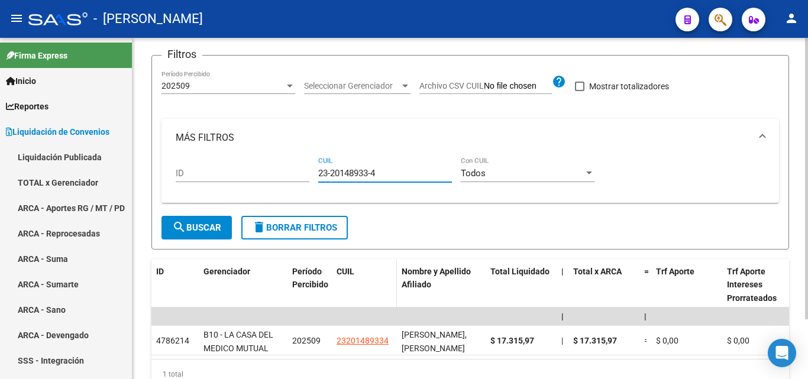
scroll to position [118, 0]
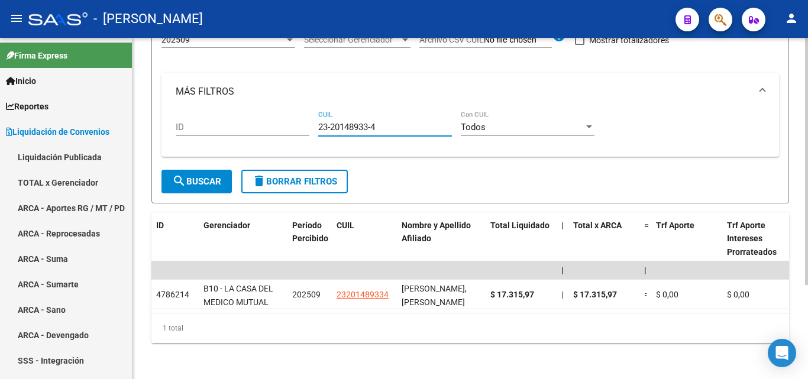
type input "23-20148933-4"
drag, startPoint x: 388, startPoint y: 130, endPoint x: 305, endPoint y: 133, distance: 82.9
click at [305, 133] on div "ID 23-20148933-4 CUIL Todos Con CUIL" at bounding box center [470, 129] width 589 height 37
paste input "23-36165373-4"
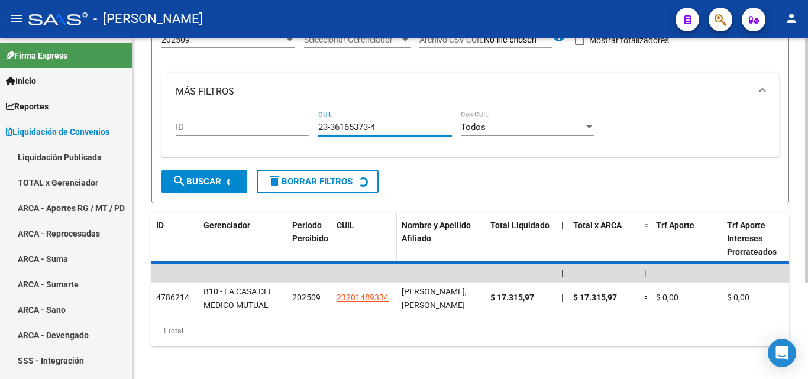
scroll to position [99, 0]
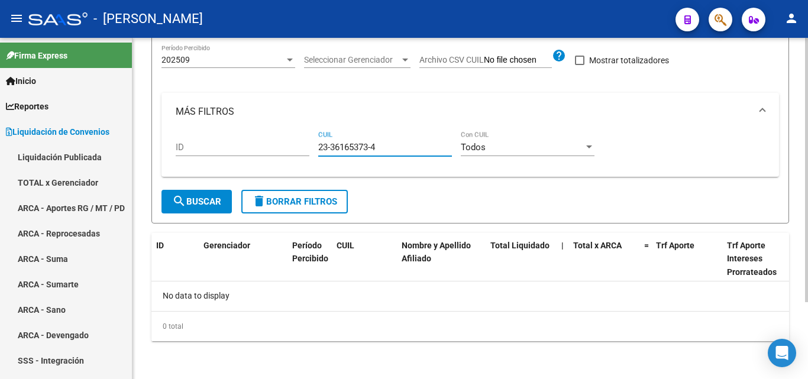
type input "23-36165373-4"
drag, startPoint x: 388, startPoint y: 145, endPoint x: 309, endPoint y: 146, distance: 79.3
click at [309, 146] on div "ID 23-36165373-4 CUIL Todos Con CUIL" at bounding box center [470, 149] width 589 height 37
paste input "23-43234993-4"
type input "23-43234993-4"
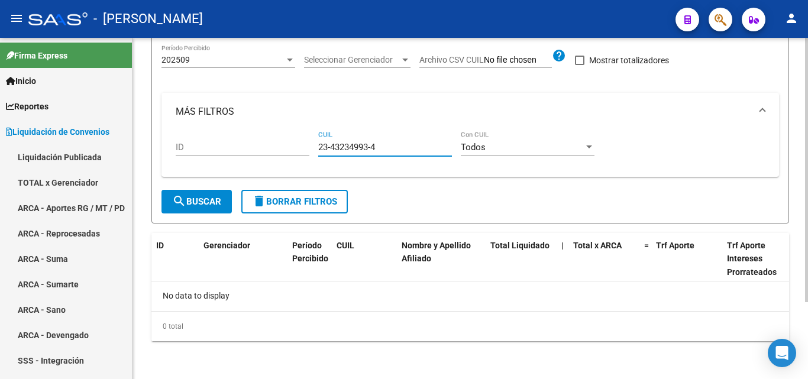
drag, startPoint x: 382, startPoint y: 149, endPoint x: 316, endPoint y: 150, distance: 65.7
click at [316, 150] on div "ID 23-43234993-4 CUIL Todos Con CUIL" at bounding box center [470, 149] width 589 height 37
paste input "27-49040330-8"
type input "27-49040330-8"
click at [388, 138] on div "27-49040330-8 CUIL" at bounding box center [385, 143] width 134 height 25
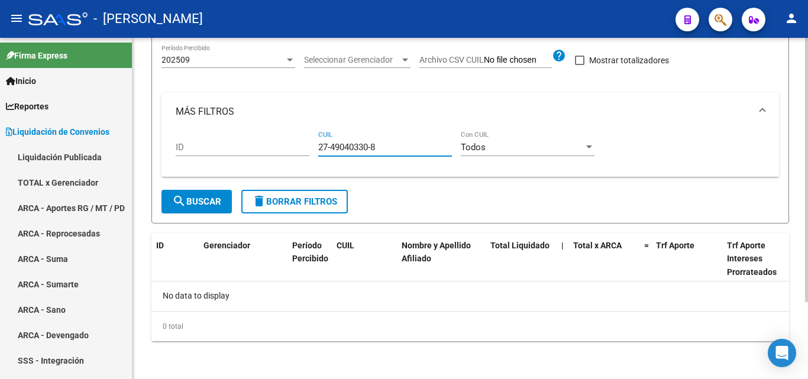
drag, startPoint x: 385, startPoint y: 147, endPoint x: 316, endPoint y: 147, distance: 69.2
click at [316, 147] on div "ID 27-49040330-8 CUIL Todos Con CUIL" at bounding box center [470, 149] width 589 height 37
paste input "27-21946759-7"
type input "27-21946759-7"
drag, startPoint x: 383, startPoint y: 147, endPoint x: 308, endPoint y: 140, distance: 75.0
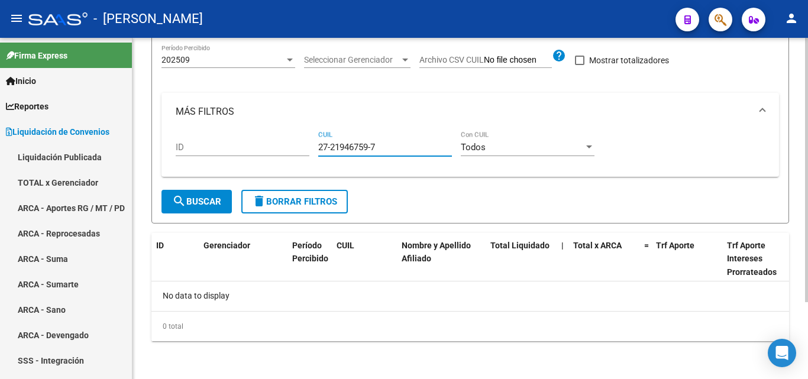
click at [308, 140] on div "ID 27-21946759-7 CUIL Todos Con CUIL" at bounding box center [470, 149] width 589 height 37
paste input "23-31790514-9"
type input "23-31790514-9"
drag, startPoint x: 380, startPoint y: 147, endPoint x: 289, endPoint y: 131, distance: 92.5
click at [289, 131] on div "ID 23-31790514-9 CUIL Todos Con CUIL" at bounding box center [470, 149] width 589 height 37
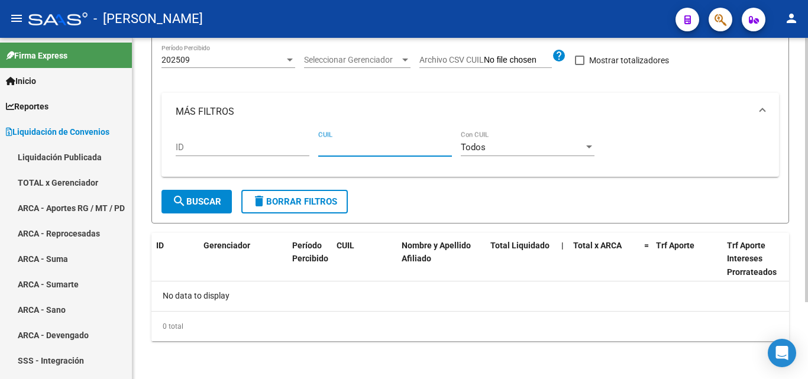
paste input "27-29291512-3"
type input "27-29291512-3"
drag, startPoint x: 388, startPoint y: 146, endPoint x: 310, endPoint y: 145, distance: 78.1
click at [310, 145] on div "ID 27-29291512-3 CUIL Todos Con CUIL" at bounding box center [470, 149] width 589 height 37
paste input "20-28795951-7"
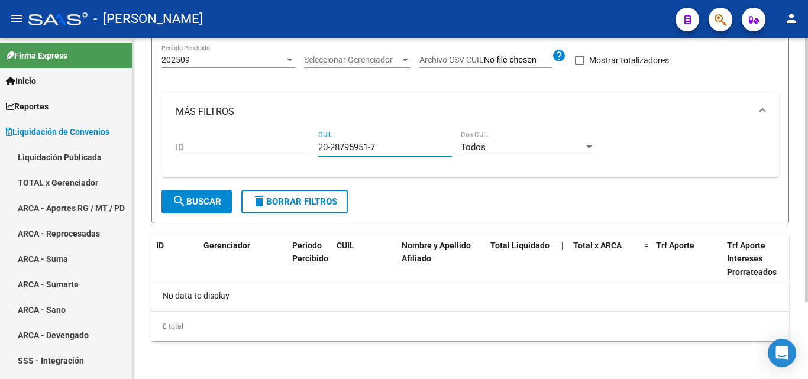
type input "20-28795951-7"
drag, startPoint x: 388, startPoint y: 149, endPoint x: 268, endPoint y: 138, distance: 120.6
click at [268, 138] on div "ID 20-28795951-7 CUIL Todos Con CUIL" at bounding box center [470, 149] width 589 height 37
paste input "20-41404042-0"
type input "20-41404042-0"
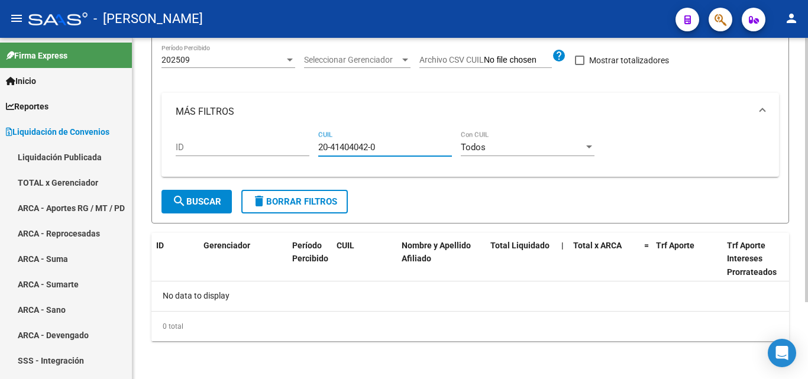
drag, startPoint x: 380, startPoint y: 144, endPoint x: 317, endPoint y: 144, distance: 63.9
click at [317, 144] on div "ID 20-41404042-0 CUIL Todos Con CUIL" at bounding box center [470, 149] width 589 height 37
paste input "27-25979701-8"
type input "27-25979701-8"
drag, startPoint x: 381, startPoint y: 146, endPoint x: 313, endPoint y: 139, distance: 68.4
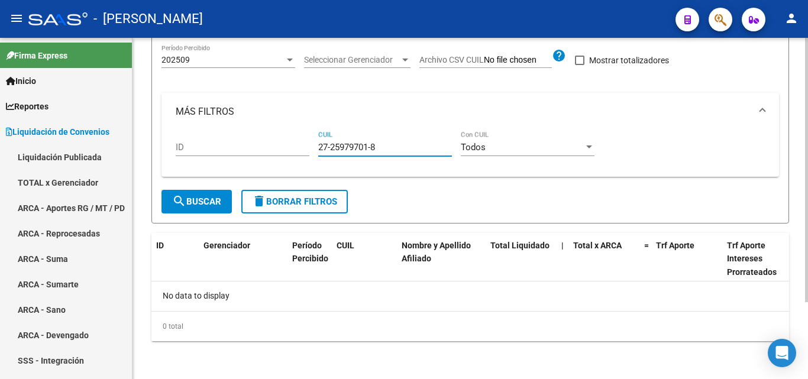
click at [313, 139] on div "ID 27-25979701-8 CUIL Todos Con CUIL" at bounding box center [470, 149] width 589 height 37
paste input "20-29806753-7"
type input "20-29806753-7"
drag, startPoint x: 382, startPoint y: 147, endPoint x: 301, endPoint y: 146, distance: 80.5
click at [301, 146] on div "ID 20-29806753-7 CUIL Todos Con CUIL" at bounding box center [470, 149] width 589 height 37
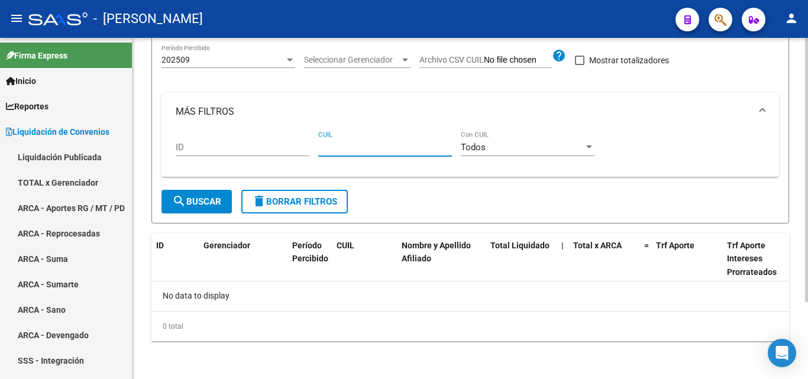
paste input "20-42557217-3"
type input "20-42557217-3"
drag, startPoint x: 380, startPoint y: 150, endPoint x: 302, endPoint y: 151, distance: 78.1
click at [302, 151] on div "ID 20-42557217-3 CUIL Todos Con CUIL" at bounding box center [470, 149] width 589 height 37
paste input "20-46370767-8"
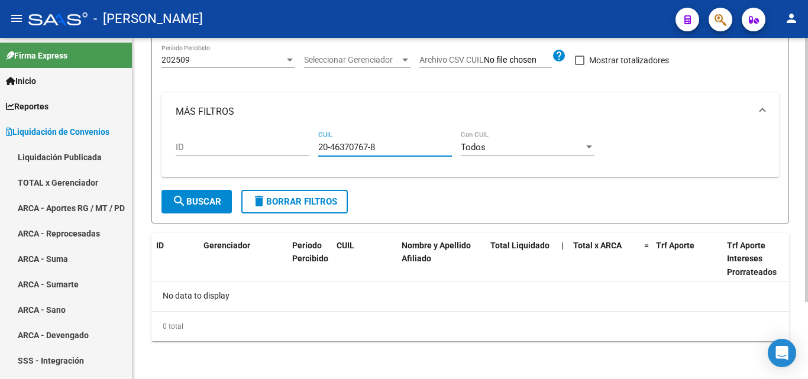
type input "20-46370767-8"
drag, startPoint x: 388, startPoint y: 149, endPoint x: 314, endPoint y: 143, distance: 73.6
click at [314, 143] on div "ID 20-46370767-8 CUIL Todos Con CUIL" at bounding box center [470, 149] width 589 height 37
paste input "20-96096793-4"
type input "20-96096793-4"
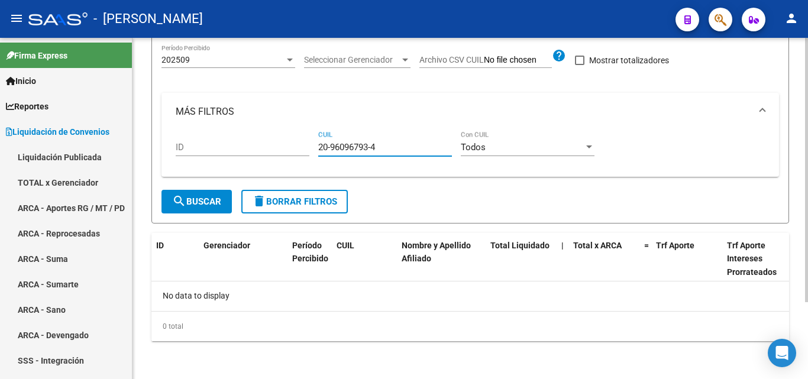
drag, startPoint x: 389, startPoint y: 146, endPoint x: 298, endPoint y: 149, distance: 91.2
click at [298, 149] on div "ID 20-96096793-4 CUIL Todos Con CUIL" at bounding box center [470, 149] width 589 height 37
drag, startPoint x: 333, startPoint y: 140, endPoint x: 332, endPoint y: 150, distance: 9.5
click at [332, 150] on input "CUIL" at bounding box center [385, 147] width 134 height 11
paste input "20-37709041-2"
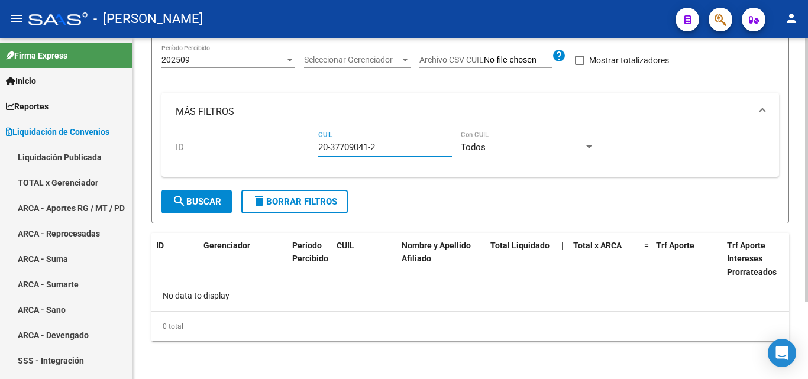
type input "20-37709041-2"
drag, startPoint x: 380, startPoint y: 146, endPoint x: 315, endPoint y: 151, distance: 64.7
click at [315, 151] on div "ID 20-37709041-2 CUIL Todos Con CUIL" at bounding box center [470, 149] width 589 height 37
paste input "20-40221275-7"
type input "20-40221275-7"
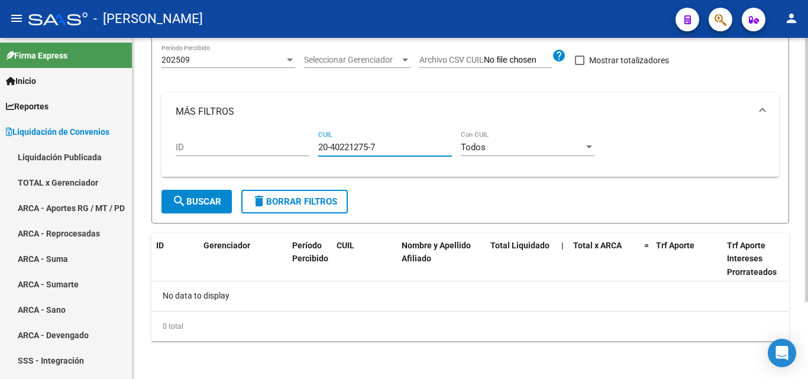
drag, startPoint x: 380, startPoint y: 147, endPoint x: 307, endPoint y: 140, distance: 73.7
click at [307, 140] on div "ID 20-40221275-7 CUIL Todos Con CUIL" at bounding box center [470, 149] width 589 height 37
paste input "20-31755978-0"
type input "20-31755978-0"
drag, startPoint x: 384, startPoint y: 149, endPoint x: 312, endPoint y: 143, distance: 72.5
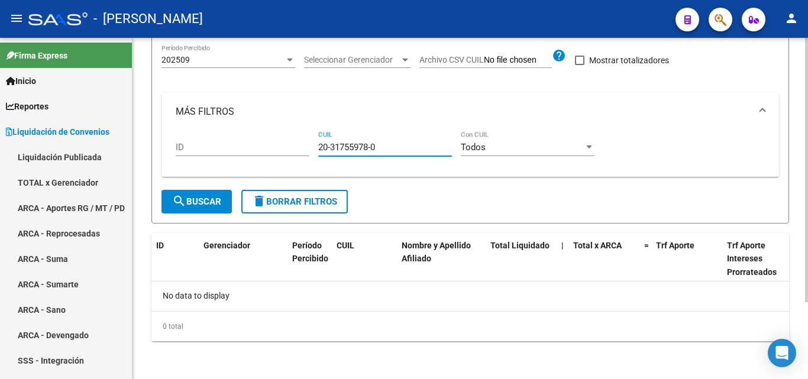
click at [312, 143] on div "ID 20-31755978-0 CUIL Todos Con CUIL" at bounding box center [470, 149] width 589 height 37
paste input "20-32590539-6"
type input "20-32590539-6"
drag, startPoint x: 385, startPoint y: 148, endPoint x: 296, endPoint y: 146, distance: 88.2
click at [296, 146] on div "ID 20-32590539-6 CUIL Todos Con CUIL" at bounding box center [470, 149] width 589 height 37
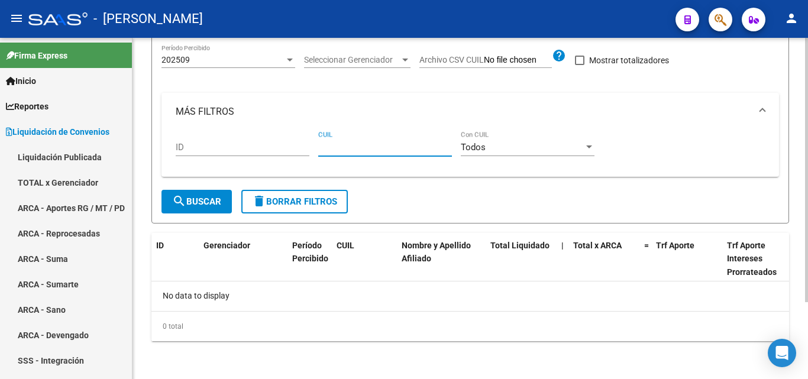
paste input "23-36189869-9"
type input "23-36189869-9"
drag, startPoint x: 382, startPoint y: 151, endPoint x: 314, endPoint y: 151, distance: 67.5
click at [314, 151] on div "ID 23-36189869-9 CUIL Todos Con CUIL" at bounding box center [470, 149] width 589 height 37
paste input "27-45057485-1"
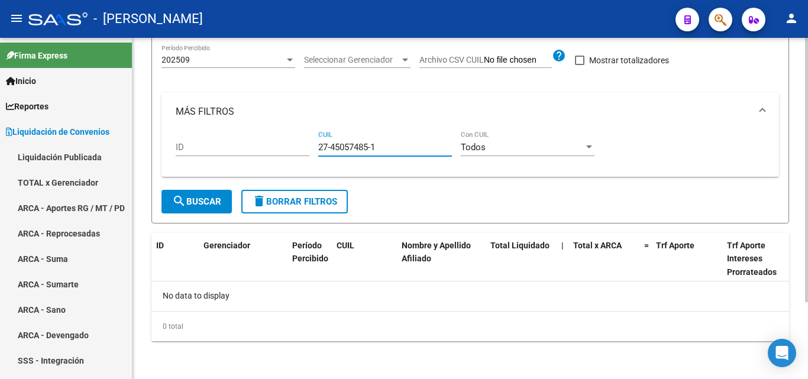
type input "27-45057485-1"
drag, startPoint x: 383, startPoint y: 153, endPoint x: 348, endPoint y: 153, distance: 34.9
click at [348, 153] on div "27-45057485-1 CUIL" at bounding box center [385, 143] width 134 height 25
drag, startPoint x: 394, startPoint y: 149, endPoint x: 318, endPoint y: 136, distance: 76.2
click at [318, 136] on div "27-45057485-1 CUIL" at bounding box center [385, 143] width 134 height 25
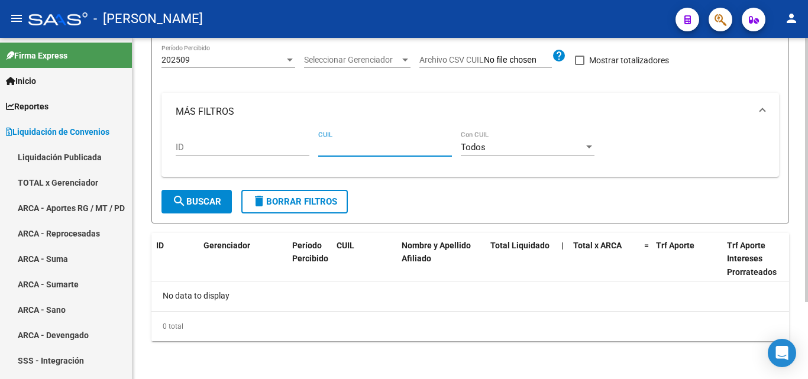
paste input "23-36681611-9"
type input "23-36681611-9"
drag, startPoint x: 385, startPoint y: 144, endPoint x: 305, endPoint y: 153, distance: 80.4
click at [305, 153] on div "ID 23-36681611-9 CUIL Todos Con CUIL" at bounding box center [470, 149] width 589 height 37
paste input "23-34652239-9"
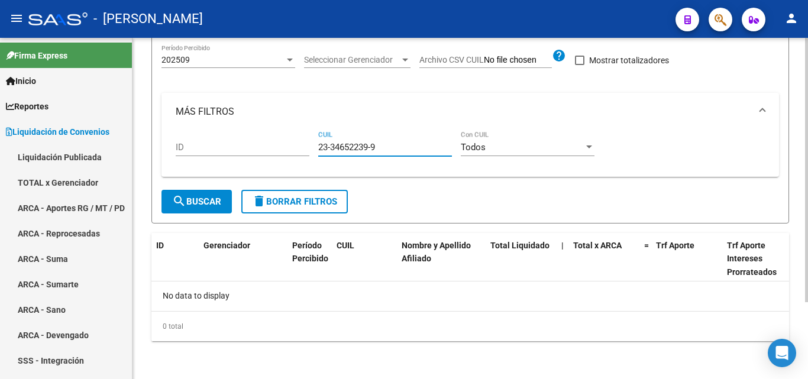
type input "23-34652239-9"
drag, startPoint x: 383, startPoint y: 146, endPoint x: 312, endPoint y: 151, distance: 71.8
click at [312, 151] on div "ID 23-34652239-9 CUIL Todos Con CUIL" at bounding box center [470, 149] width 589 height 37
paste input "20-18439828-2"
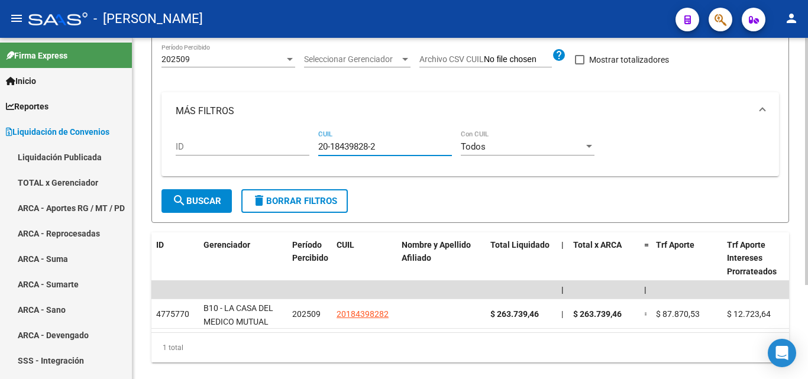
type input "20-18439828-2"
drag, startPoint x: 369, startPoint y: 145, endPoint x: 295, endPoint y: 147, distance: 74.0
click at [295, 147] on div "ID 20-18439828-2 CUIL Todos Con CUIL" at bounding box center [470, 148] width 589 height 37
paste input "27-40114871-5"
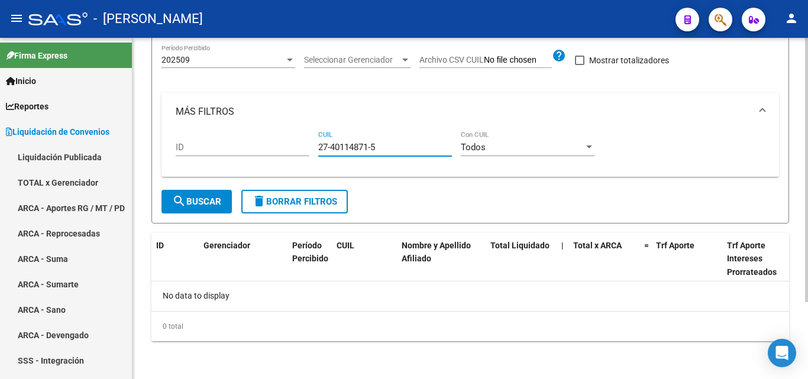
type input "27-40114871-5"
drag, startPoint x: 386, startPoint y: 146, endPoint x: 283, endPoint y: 132, distance: 103.3
click at [283, 132] on div "ID 27-40114871-5 CUIL Todos Con CUIL" at bounding box center [470, 149] width 589 height 37
paste input "20-43006026-1"
type input "20-43006026-1"
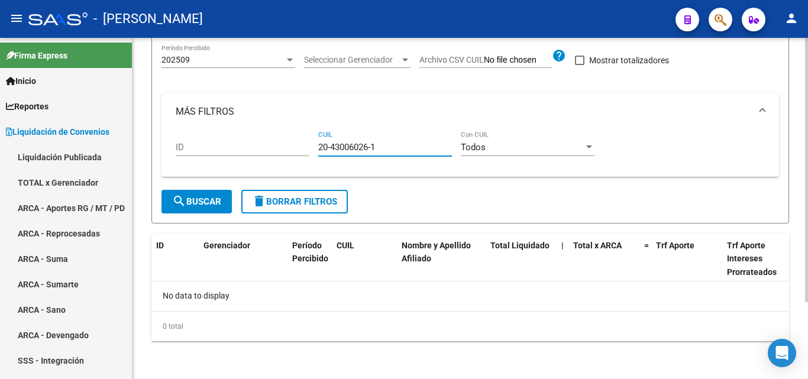
drag, startPoint x: 382, startPoint y: 147, endPoint x: 318, endPoint y: 143, distance: 64.0
click at [318, 143] on div "ID 20-43006026-1 CUIL Todos Con CUIL" at bounding box center [470, 149] width 589 height 37
paste input "20-21972004-2"
type input "20-21972004-2"
drag, startPoint x: 383, startPoint y: 148, endPoint x: 279, endPoint y: 144, distance: 104.8
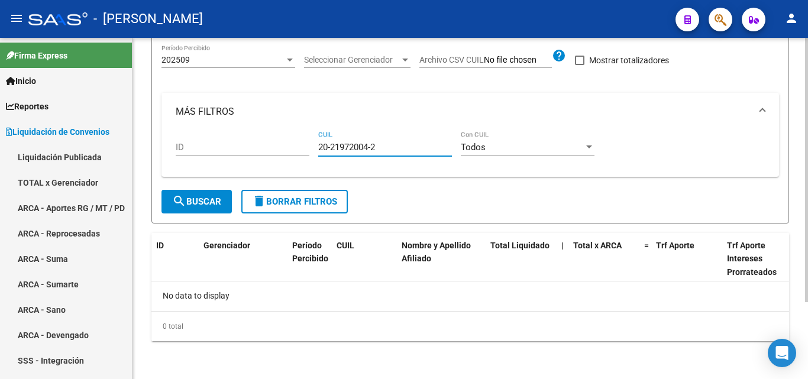
click at [279, 144] on div "ID 20-21972004-2 CUIL Todos Con CUIL" at bounding box center [470, 149] width 589 height 37
paste input "27-27107721-7"
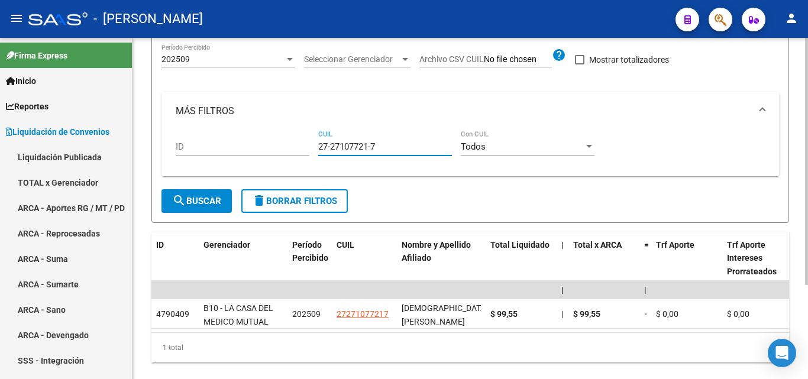
type input "27-27107721-7"
drag, startPoint x: 372, startPoint y: 145, endPoint x: 313, endPoint y: 143, distance: 59.2
click at [313, 143] on div "ID 27-27107721-7 CUIL Todos Con CUIL" at bounding box center [470, 148] width 589 height 37
paste input "20-28535558-4"
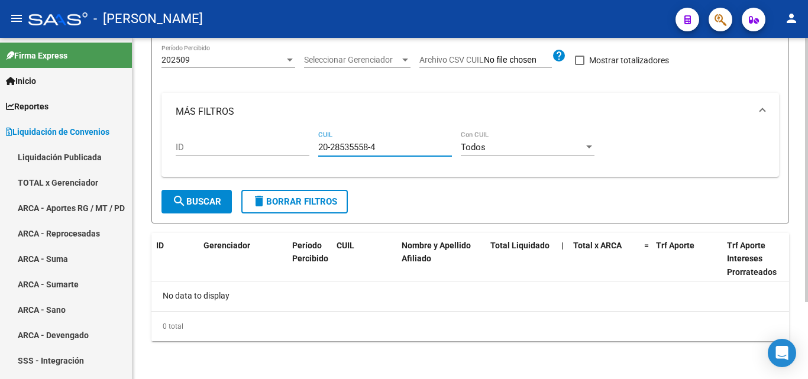
type input "20-28535558-4"
drag, startPoint x: 386, startPoint y: 146, endPoint x: 305, endPoint y: 144, distance: 81.1
click at [305, 144] on div "ID 20-28535558-4 CUIL Todos Con CUIL" at bounding box center [470, 149] width 589 height 37
paste input "20-27115115-3"
type input "20-27115115-3"
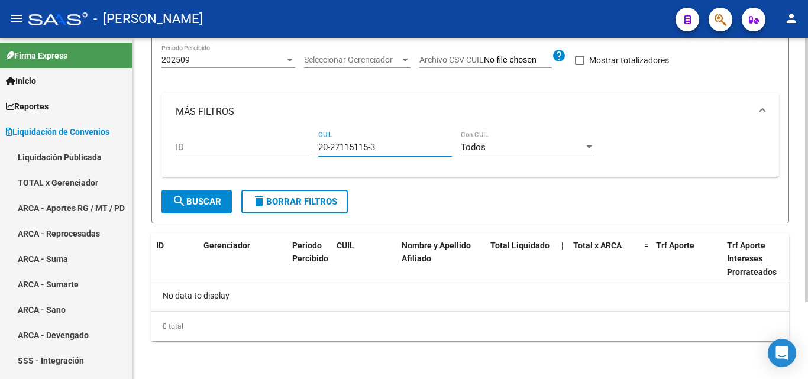
drag, startPoint x: 382, startPoint y: 142, endPoint x: 315, endPoint y: 143, distance: 66.9
click at [315, 143] on div "ID 20-27115115-3 CUIL Todos Con CUIL" at bounding box center [470, 149] width 589 height 37
paste input "27-22087812-6"
type input "27-22087812-6"
drag, startPoint x: 385, startPoint y: 146, endPoint x: 302, endPoint y: 144, distance: 83.5
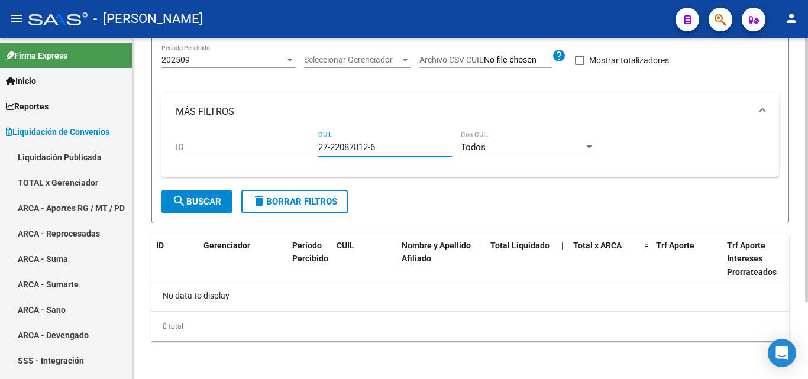
click at [302, 144] on div "ID 27-22087812-6 CUIL Todos Con CUIL" at bounding box center [470, 149] width 589 height 37
paste input "20-25712490-9"
type input "20-25712490-9"
drag, startPoint x: 385, startPoint y: 149, endPoint x: 302, endPoint y: 151, distance: 82.3
click at [302, 151] on div "ID 20-25712490-9 CUIL Todos Con CUIL" at bounding box center [470, 149] width 589 height 37
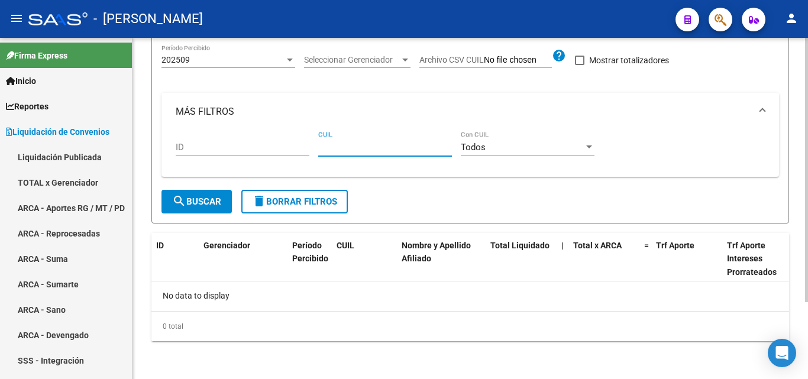
paste input "27-28912108-6"
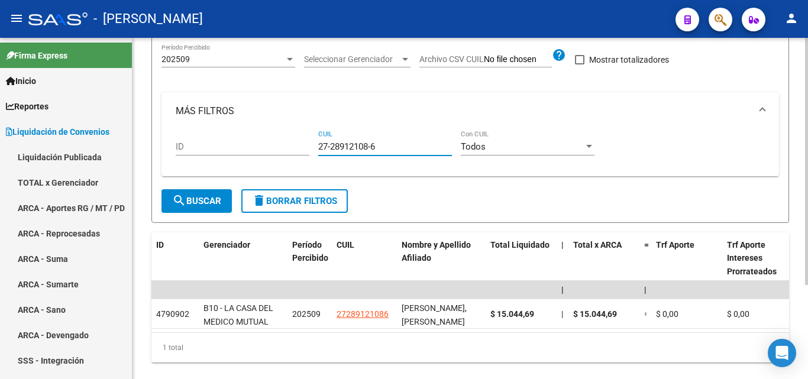
type input "27-28912108-6"
drag, startPoint x: 384, startPoint y: 148, endPoint x: 312, endPoint y: 156, distance: 72.7
click at [312, 156] on div "ID 27-28912108-6 CUIL Todos Con CUIL" at bounding box center [470, 148] width 589 height 37
paste input "27-27318222-0"
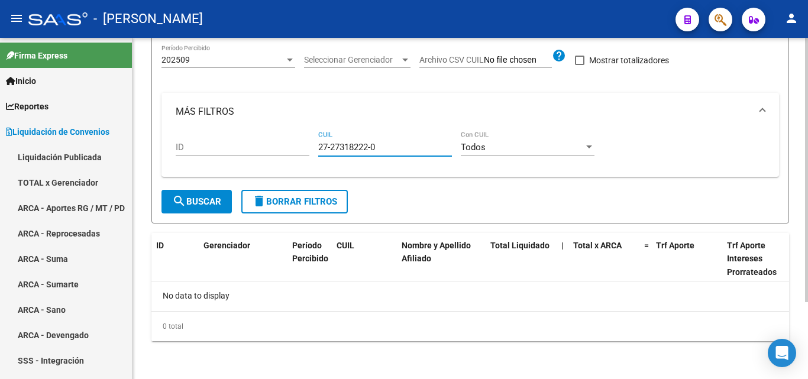
type input "27-27318222-0"
drag, startPoint x: 356, startPoint y: 150, endPoint x: 303, endPoint y: 150, distance: 53.3
click at [303, 150] on div "ID 27-27318222-0 CUIL Todos Con CUIL" at bounding box center [470, 149] width 589 height 37
paste input "23-24320439-9"
type input "23-24320439-9"
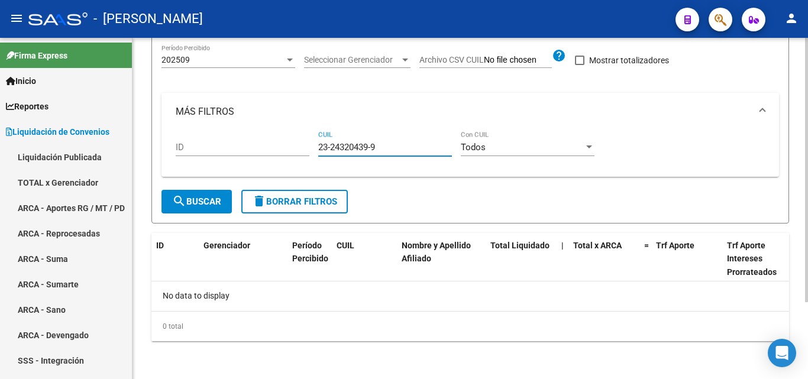
drag, startPoint x: 390, startPoint y: 151, endPoint x: 281, endPoint y: 154, distance: 108.9
click at [281, 154] on div "ID 23-24320439-9 CUIL Todos Con CUIL" at bounding box center [470, 149] width 589 height 37
paste input "20-29762645-1"
type input "20-29762645-1"
drag, startPoint x: 350, startPoint y: 149, endPoint x: 259, endPoint y: 149, distance: 90.5
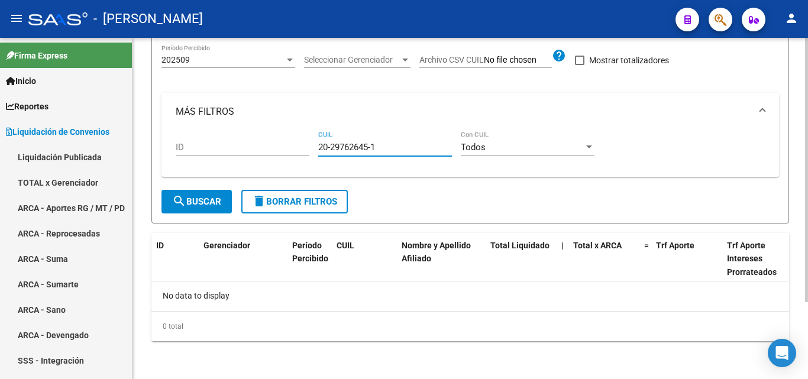
click at [259, 149] on div "ID 20-29762645-1 CUIL Todos Con CUIL" at bounding box center [470, 149] width 589 height 37
paste input "20-40276923-9"
type input "20-40276923-9"
drag, startPoint x: 380, startPoint y: 147, endPoint x: 268, endPoint y: 149, distance: 112.4
click at [268, 149] on div "ID 20-40276923-9 CUIL Todos Con CUIL" at bounding box center [470, 149] width 589 height 37
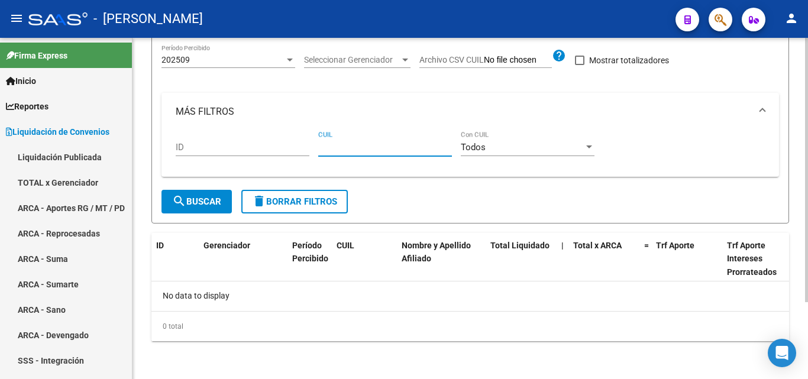
paste input "27-34804339-6"
type input "27-34804339-6"
drag, startPoint x: 385, startPoint y: 151, endPoint x: 295, endPoint y: 139, distance: 91.3
click at [295, 139] on div "ID 27-34804339-6 CUIL Todos Con CUIL" at bounding box center [470, 149] width 589 height 37
click at [422, 142] on input "27-34804339-6" at bounding box center [385, 147] width 134 height 11
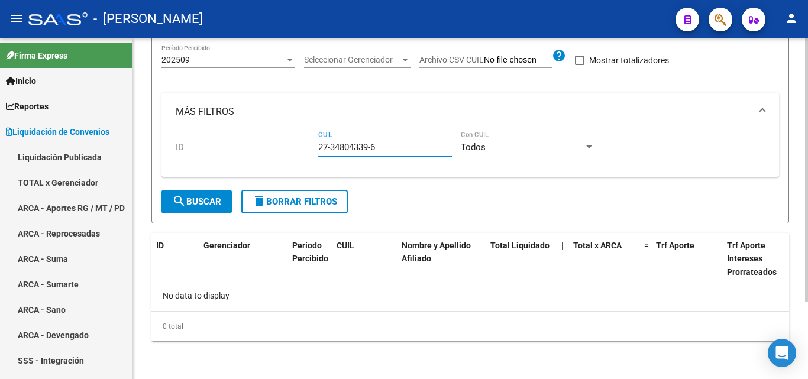
drag, startPoint x: 386, startPoint y: 151, endPoint x: 312, endPoint y: 145, distance: 74.2
click at [312, 145] on div "ID 27-34804339-6 CUIL Todos Con CUIL" at bounding box center [470, 149] width 589 height 37
paste input "27-94617318-0"
type input "27-94617318-0"
drag, startPoint x: 382, startPoint y: 147, endPoint x: 290, endPoint y: 141, distance: 92.5
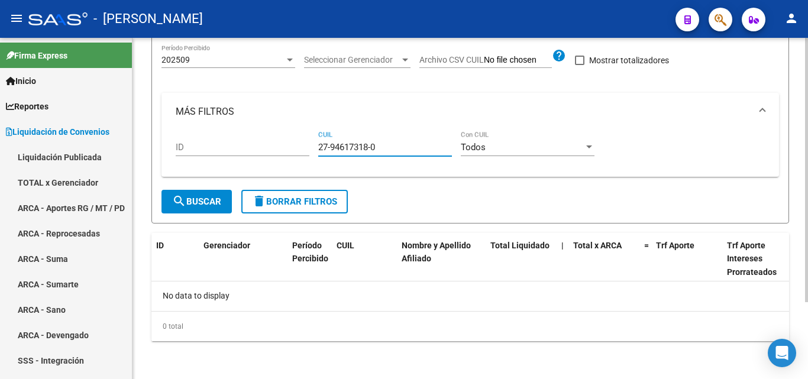
click at [290, 141] on div "ID 27-94617318-0 CUIL Todos Con CUIL" at bounding box center [470, 149] width 589 height 37
paste input "20-42033970-5"
type input "20-42033970-5"
drag, startPoint x: 388, startPoint y: 150, endPoint x: 305, endPoint y: 151, distance: 83.4
click at [305, 151] on div "ID 20-42033970-5 CUIL Todos Con CUIL" at bounding box center [470, 149] width 589 height 37
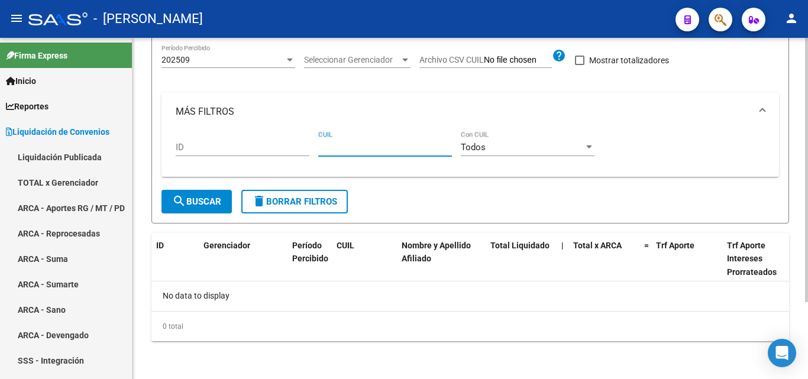
paste input "20-32968960-4"
type input "20-32968960-4"
drag, startPoint x: 387, startPoint y: 146, endPoint x: 302, endPoint y: 150, distance: 84.7
click at [302, 150] on div "ID 20-32968960-4 CUIL Todos Con CUIL" at bounding box center [470, 149] width 589 height 37
paste input "20-41240759-9"
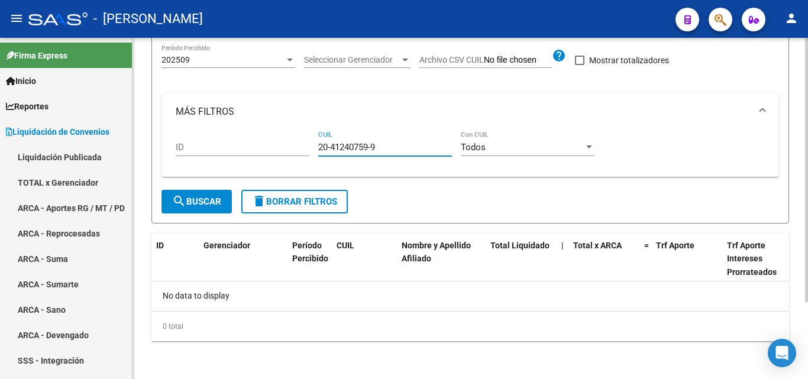
type input "20-41240759-9"
drag, startPoint x: 382, startPoint y: 149, endPoint x: 307, endPoint y: 145, distance: 75.3
click at [307, 145] on div "ID 20-41240759-9 CUIL Todos Con CUIL" at bounding box center [470, 149] width 589 height 37
paste input "20-30562492-7"
type input "20-30562492-7"
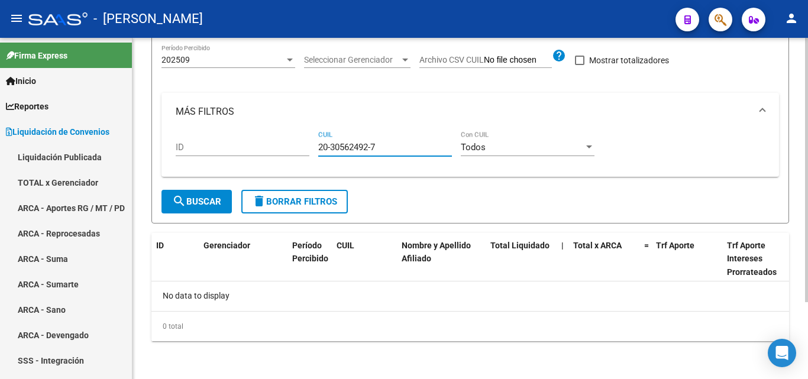
drag, startPoint x: 383, startPoint y: 150, endPoint x: 291, endPoint y: 149, distance: 91.7
click at [291, 149] on div "ID 20-30562492-7 CUIL Todos Con CUIL" at bounding box center [470, 149] width 589 height 37
paste input "23-42326918-9"
type input "23-42326918-9"
drag, startPoint x: 382, startPoint y: 149, endPoint x: 288, endPoint y: 150, distance: 94.7
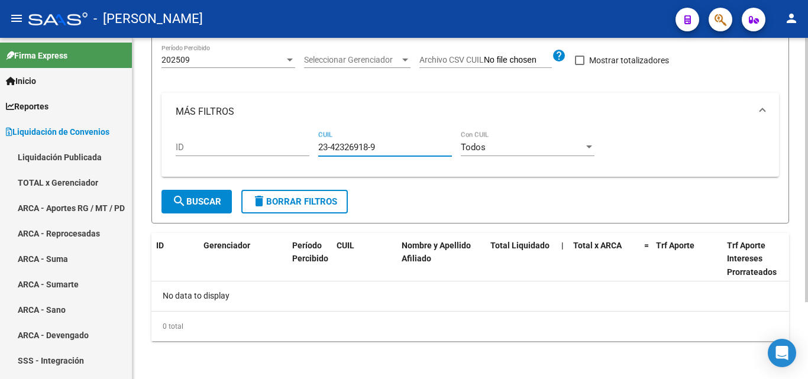
click at [288, 150] on div "ID 23-42326918-9 CUIL Todos Con CUIL" at bounding box center [470, 149] width 589 height 37
paste
type input "23-42326918-9"
drag, startPoint x: 382, startPoint y: 148, endPoint x: 291, endPoint y: 145, distance: 91.2
click at [291, 145] on div "ID 23-42326918-9 CUIL Todos Con CUIL" at bounding box center [470, 149] width 589 height 37
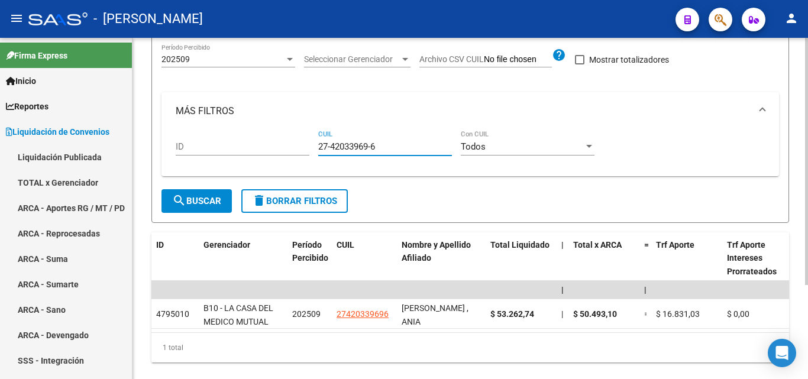
type input "27-42033969-6"
drag, startPoint x: 382, startPoint y: 149, endPoint x: 305, endPoint y: 149, distance: 77.5
click at [305, 149] on div "ID 27-42033969-6 CUIL Todos Con CUIL" at bounding box center [470, 148] width 589 height 37
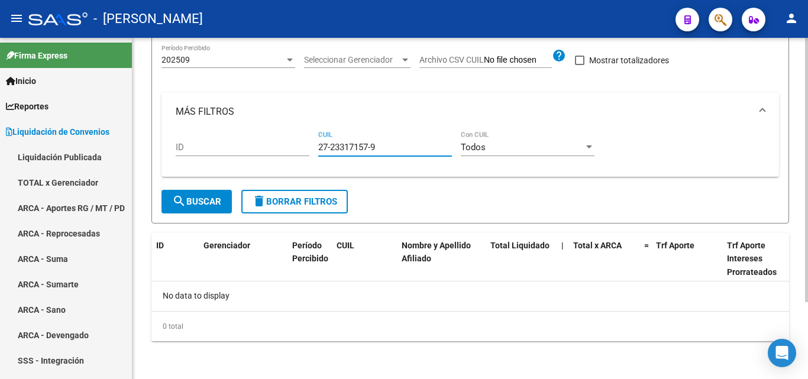
type input "27-23317157-9"
drag, startPoint x: 389, startPoint y: 145, endPoint x: 303, endPoint y: 147, distance: 86.4
click at [303, 147] on div "ID 27-23317157-9 CUIL Todos Con CUIL" at bounding box center [470, 149] width 589 height 37
type input "20-37435670-5"
drag, startPoint x: 391, startPoint y: 144, endPoint x: 309, endPoint y: 149, distance: 81.8
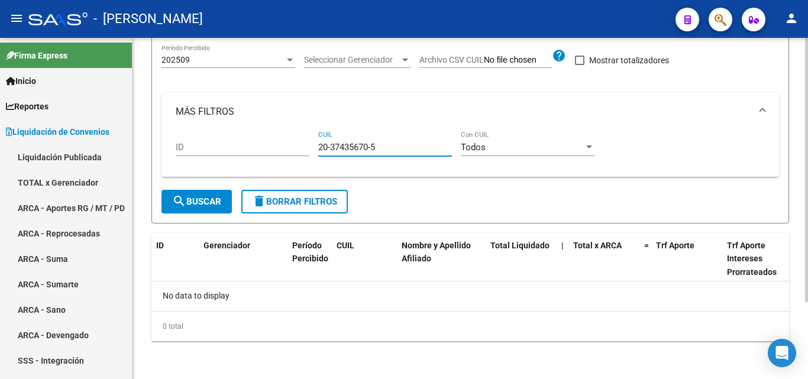
click at [309, 149] on div "ID 20-37435670-5 CUIL Todos Con CUIL" at bounding box center [470, 149] width 589 height 37
type input "20-21942114-2"
drag, startPoint x: 343, startPoint y: 146, endPoint x: 214, endPoint y: 146, distance: 128.4
click at [214, 146] on div "ID 20-21942114-2 CUIL Todos Con CUIL" at bounding box center [470, 149] width 589 height 37
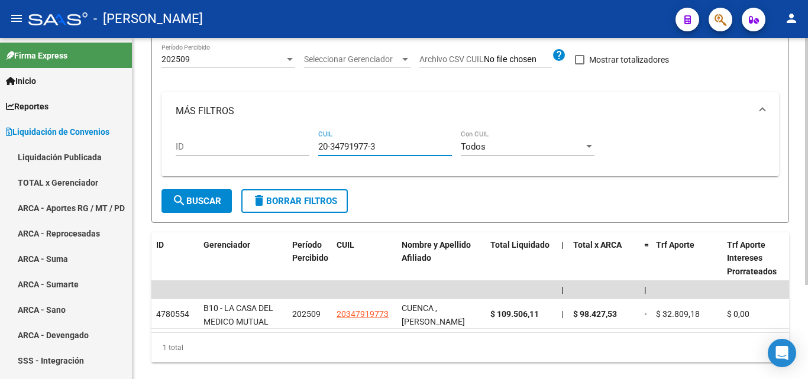
type input "20-34791977-3"
drag, startPoint x: 385, startPoint y: 147, endPoint x: 315, endPoint y: 146, distance: 69.8
click at [315, 146] on div "ID 20-34791977-3 CUIL Todos Con CUIL" at bounding box center [470, 148] width 589 height 37
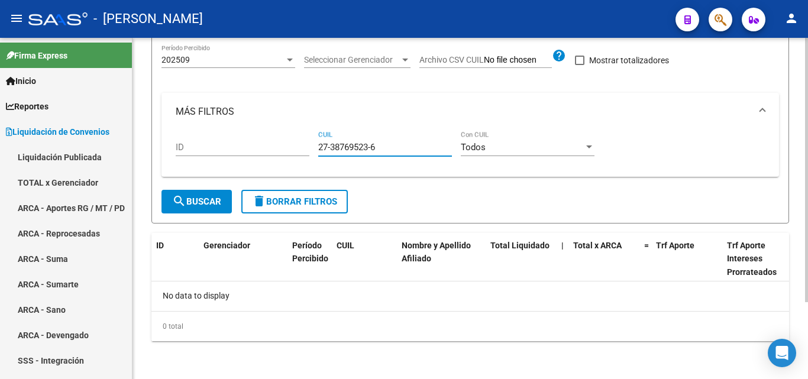
type input "27-38769523-6"
drag, startPoint x: 382, startPoint y: 146, endPoint x: 293, endPoint y: 149, distance: 88.8
click at [293, 149] on div "ID 27-38769523-6 CUIL Todos Con CUIL" at bounding box center [470, 149] width 589 height 37
type input "20-35587686-2"
drag, startPoint x: 382, startPoint y: 146, endPoint x: 316, endPoint y: 146, distance: 65.7
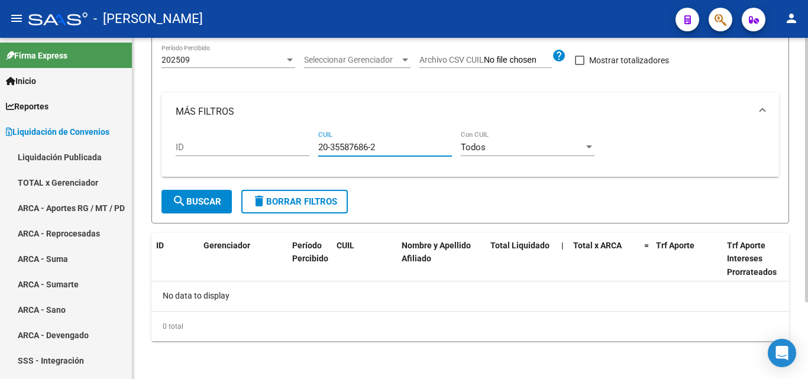
click at [316, 146] on div "ID 20-35587686-2 CUIL Todos Con CUIL" at bounding box center [470, 149] width 589 height 37
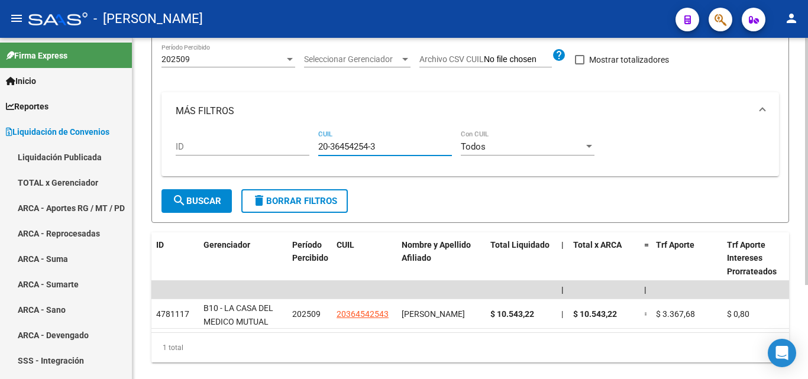
type input "20-36454254-3"
drag, startPoint x: 385, startPoint y: 148, endPoint x: 310, endPoint y: 150, distance: 75.2
click at [310, 150] on div "ID 20-36454254-3 CUIL Todos Con CUIL" at bounding box center [470, 148] width 589 height 37
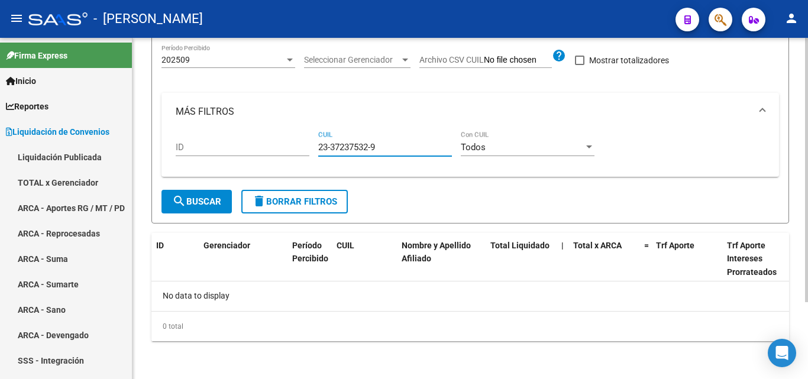
type input "23-37237532-9"
drag, startPoint x: 380, startPoint y: 149, endPoint x: 310, endPoint y: 151, distance: 70.5
click at [310, 151] on div "ID 23-37237532-9 CUIL Todos Con CUIL" at bounding box center [470, 149] width 589 height 37
type input "20-34528798-2"
drag, startPoint x: 376, startPoint y: 150, endPoint x: 309, endPoint y: 148, distance: 66.9
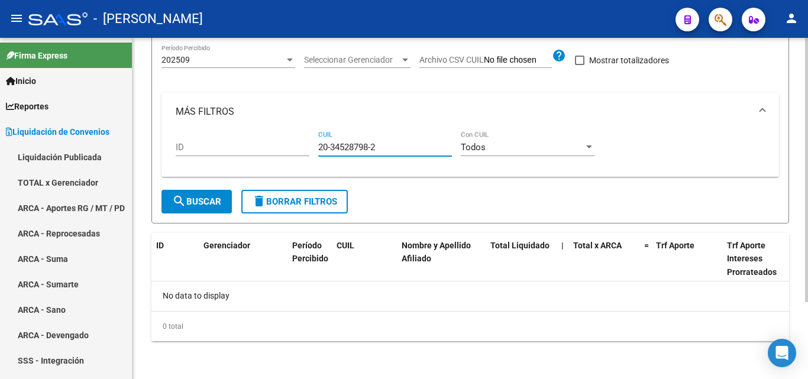
click at [309, 148] on div "ID 20-34528798-2 CUIL Todos Con CUIL" at bounding box center [470, 149] width 589 height 37
type input "20-21554106-2"
drag, startPoint x: 379, startPoint y: 148, endPoint x: 320, endPoint y: 143, distance: 59.4
click at [320, 143] on input "20-21554106-2" at bounding box center [385, 147] width 134 height 11
type input "20-37048195-5"
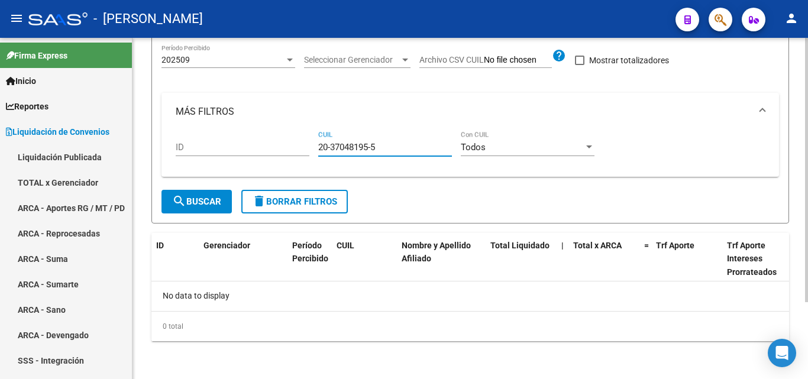
drag, startPoint x: 379, startPoint y: 148, endPoint x: 308, endPoint y: 149, distance: 71.0
click at [308, 149] on div "ID 20-37048195-5 CUIL Todos Con CUIL" at bounding box center [470, 149] width 589 height 37
type input "27-36737032-2"
drag, startPoint x: 377, startPoint y: 150, endPoint x: 293, endPoint y: 151, distance: 83.4
click at [293, 151] on div "ID 27-36737032-2 CUIL Todos Con CUIL" at bounding box center [470, 149] width 589 height 37
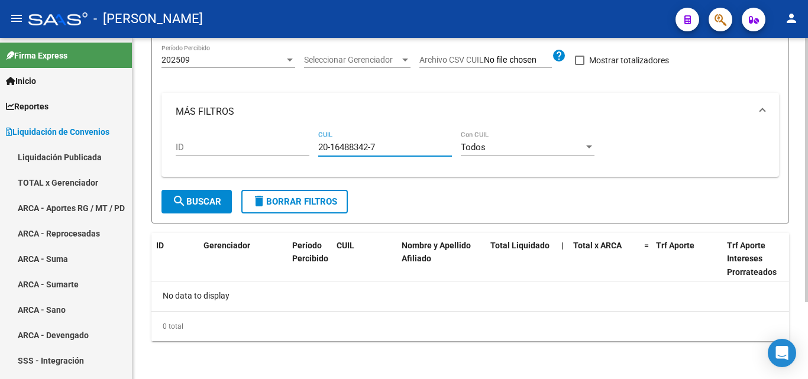
type input "20-16488342-7"
drag, startPoint x: 385, startPoint y: 148, endPoint x: 309, endPoint y: 149, distance: 76.3
click at [309, 149] on div "ID 20-16488342-7 CUIL Todos Con CUIL" at bounding box center [470, 149] width 589 height 37
type input "27-23038740-6"
drag, startPoint x: 391, startPoint y: 146, endPoint x: 315, endPoint y: 140, distance: 75.4
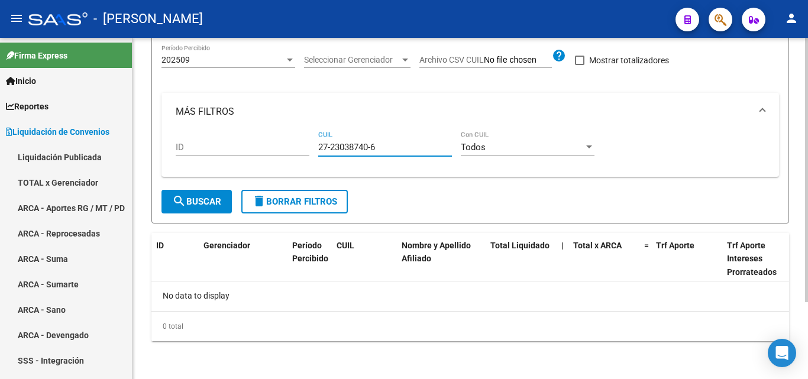
click at [315, 140] on div "ID 27-23038740-6 CUIL Todos Con CUIL" at bounding box center [470, 149] width 589 height 37
type input "20-44732576-5"
drag, startPoint x: 383, startPoint y: 146, endPoint x: 292, endPoint y: 144, distance: 91.1
click at [292, 144] on div "ID 20-44732576-5 CUIL Todos Con CUIL" at bounding box center [470, 149] width 589 height 37
type input "27-43956040-7"
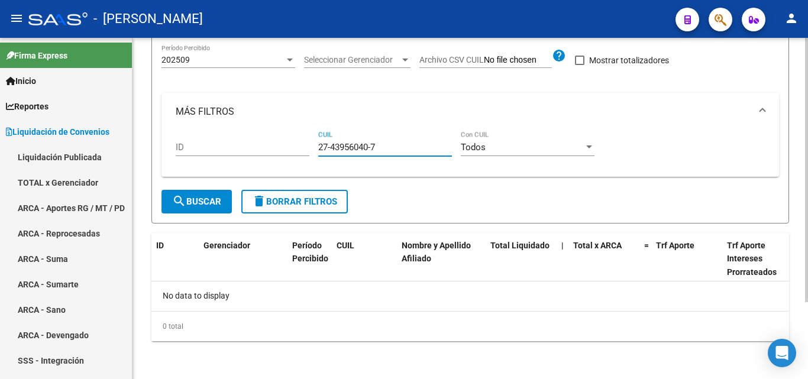
drag, startPoint x: 380, startPoint y: 150, endPoint x: 265, endPoint y: 153, distance: 116.0
click at [265, 153] on div "ID 27-43956040-7 CUIL Todos Con CUIL" at bounding box center [470, 149] width 589 height 37
type input "20-27992219-1"
drag, startPoint x: 389, startPoint y: 148, endPoint x: 281, endPoint y: 150, distance: 107.7
click at [281, 150] on div "ID 20-27992219-1 CUIL Todos Con CUIL" at bounding box center [470, 149] width 589 height 37
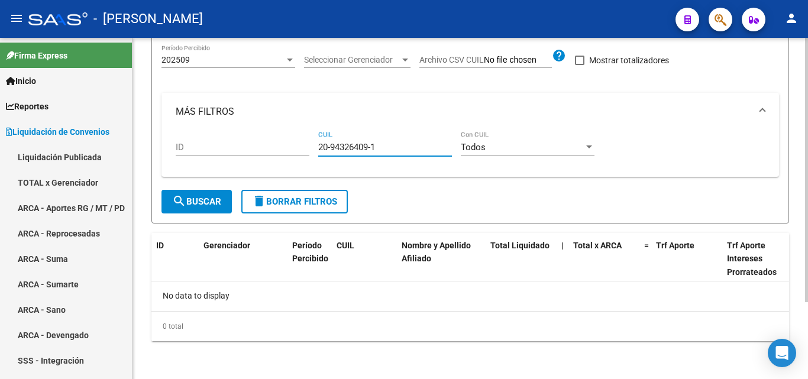
type input "20-94326409-1"
drag, startPoint x: 383, startPoint y: 150, endPoint x: 312, endPoint y: 160, distance: 71.7
click at [312, 160] on div "ID 20-94326409-1 CUIL Todos Con CUIL" at bounding box center [470, 149] width 589 height 37
type input "27-28536136-8"
drag, startPoint x: 378, startPoint y: 147, endPoint x: 284, endPoint y: 138, distance: 94.5
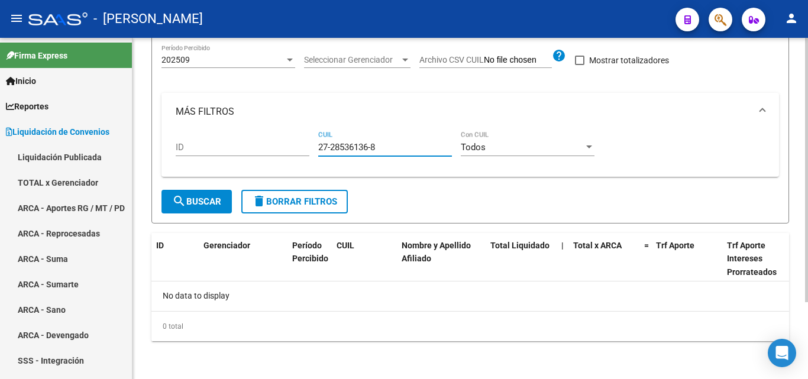
click at [284, 138] on div "ID 27-28536136-8 CUIL Todos Con CUIL" at bounding box center [470, 149] width 589 height 37
type input "20-40594620-9"
drag, startPoint x: 383, startPoint y: 148, endPoint x: 297, endPoint y: 150, distance: 86.4
click at [297, 150] on div "ID 20-40594620-9 CUIL Todos Con CUIL" at bounding box center [470, 149] width 589 height 37
type input "20-40594620-9"
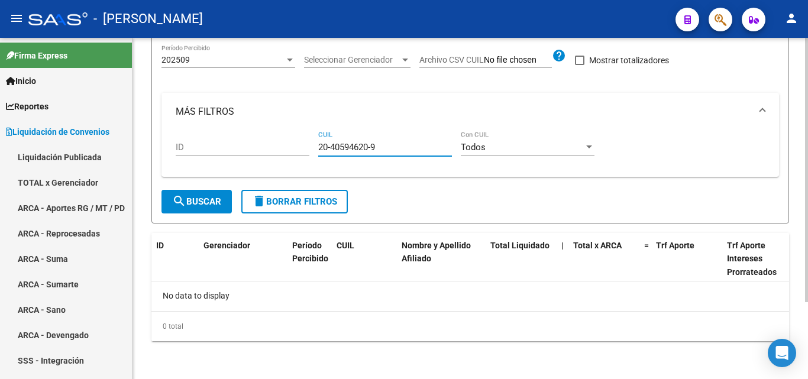
drag, startPoint x: 381, startPoint y: 149, endPoint x: 311, endPoint y: 151, distance: 70.5
click at [311, 151] on div "ID 20-40594620-9 CUIL Todos Con CUIL" at bounding box center [470, 149] width 589 height 37
type input "23-38450821-9"
